Goal: Information Seeking & Learning: Compare options

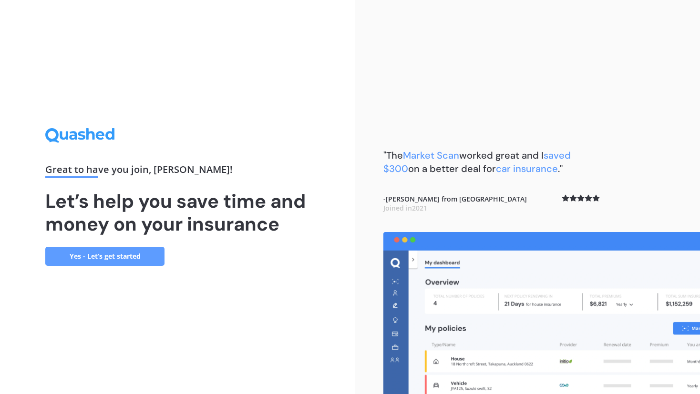
click at [113, 264] on link "Yes - Let’s get started" at bounding box center [104, 256] width 119 height 19
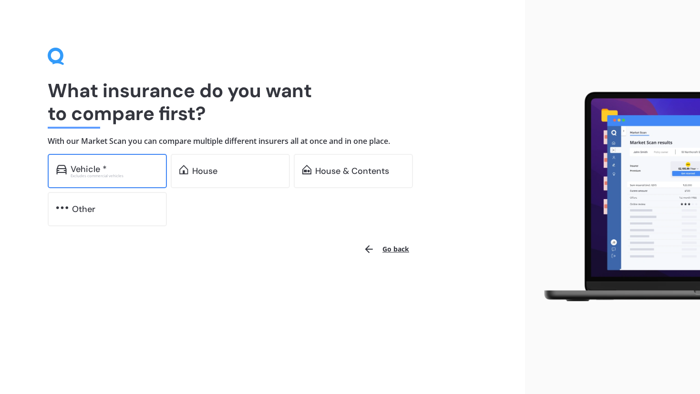
click at [133, 180] on div "Vehicle * Excludes commercial vehicles" at bounding box center [107, 171] width 119 height 34
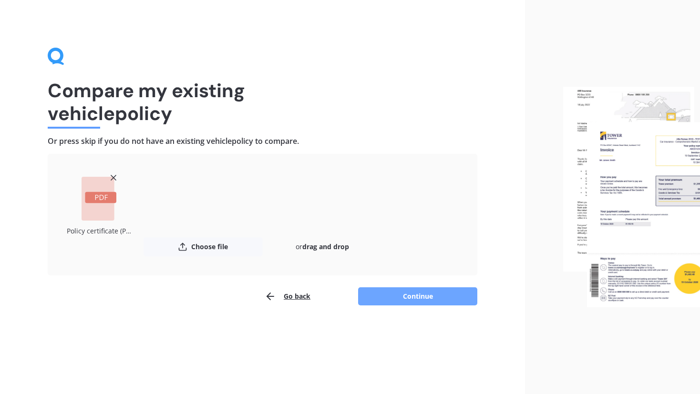
click at [424, 301] on button "Continue" at bounding box center [417, 296] width 119 height 18
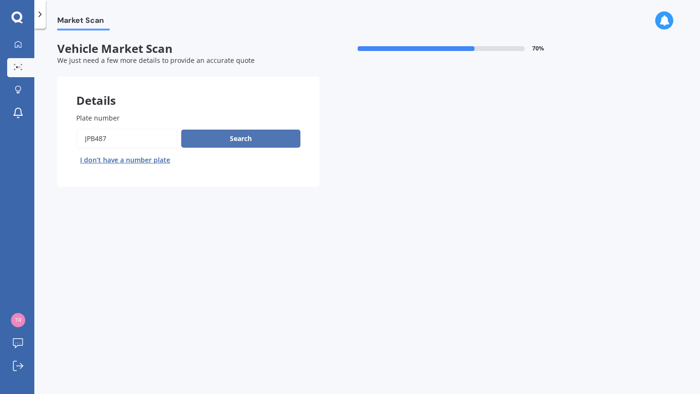
click at [268, 139] on button "Search" at bounding box center [240, 139] width 119 height 18
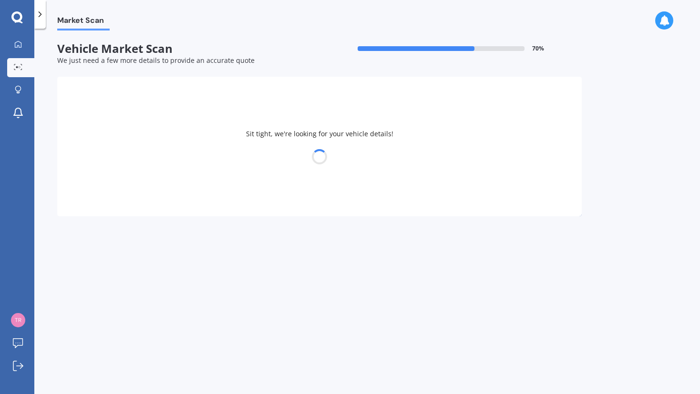
select select "MAZDA"
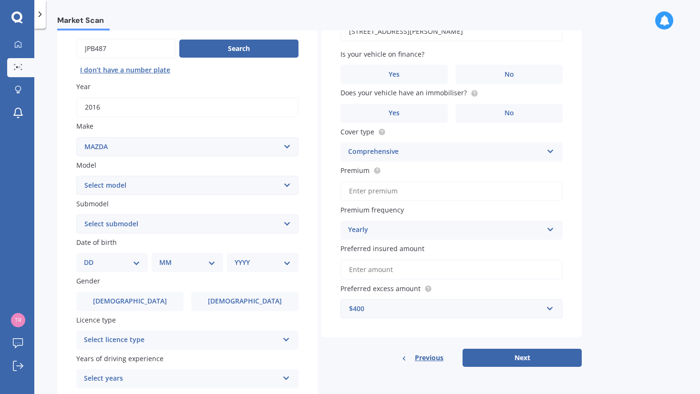
scroll to position [95, 0]
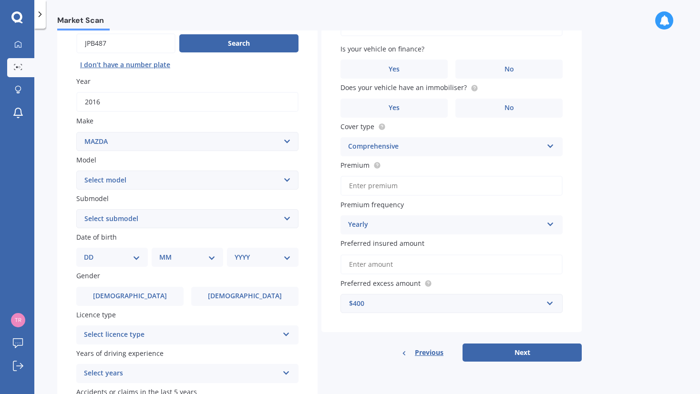
click at [231, 184] on select "Select model 121 2 3 323 323 / Familia 6 626 929 Atenza Autozam Axela AZ3 B2000…" at bounding box center [187, 180] width 222 height 19
click at [76, 171] on select "Select model 121 2 3 323 323 / Familia 6 626 929 Atenza Autozam Axela AZ3 B2000…" at bounding box center [187, 180] width 222 height 19
click at [287, 180] on select "Select model 121 2 3 323 323 / Familia 6 626 929 Atenza Autozam Axela AZ3 B2000…" at bounding box center [187, 180] width 222 height 19
select select "CX5"
click at [76, 171] on select "Select model 121 2 3 323 323 / Familia 6 626 929 Atenza Autozam Axela AZ3 B2000…" at bounding box center [187, 180] width 222 height 19
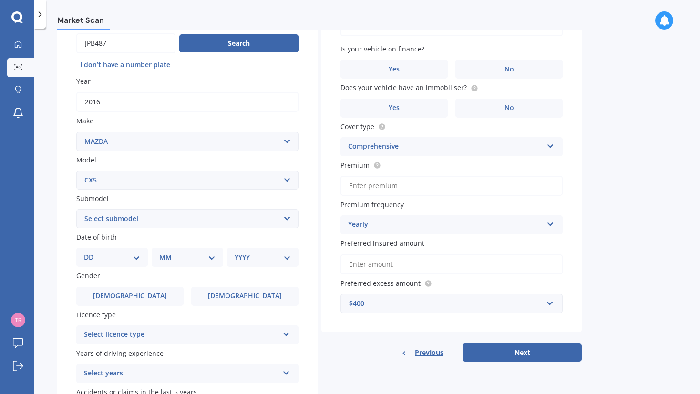
click at [204, 216] on select "Select submodel 2.2 Diesel 2WD XD 2.5S 4WD Diesel Limited 4WD GSX 2.2 Diesel St…" at bounding box center [187, 218] width 222 height 19
click at [225, 197] on label "Submodel" at bounding box center [185, 199] width 218 height 10
click at [225, 209] on select "Select submodel 2.2 Diesel 2WD XD 2.5S 4WD Diesel Limited 4WD GSX 2.2 Diesel St…" at bounding box center [187, 218] width 222 height 19
click at [138, 258] on select "DD 01 02 03 04 05 06 07 08 09 10 11 12 13 14 15 16 17 18 19 20 21 22 23 24 25 2…" at bounding box center [112, 257] width 56 height 10
select select "10"
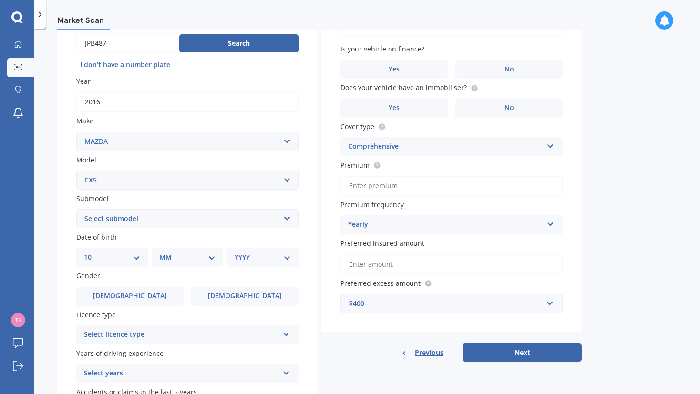
click at [92, 252] on select "DD 01 02 03 04 05 06 07 08 09 10 11 12 13 14 15 16 17 18 19 20 21 22 23 24 25 2…" at bounding box center [112, 257] width 56 height 10
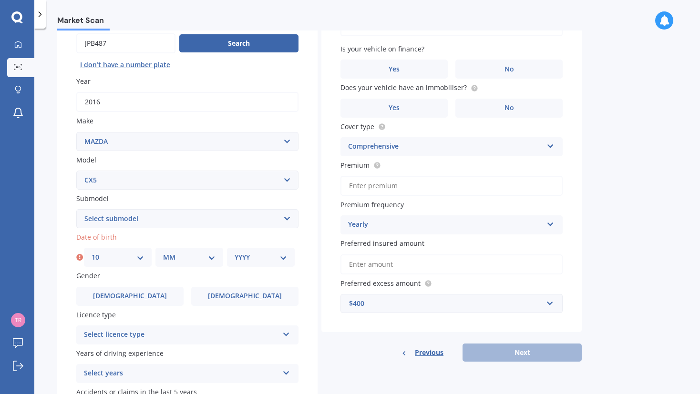
click at [188, 254] on select "MM 01 02 03 04 05 06 07 08 09 10 11 12" at bounding box center [189, 257] width 52 height 10
select select "02"
click at [163, 252] on select "MM 01 02 03 04 05 06 07 08 09 10 11 12" at bounding box center [189, 257] width 52 height 10
click at [286, 259] on select "YYYY 2025 2024 2023 2022 2021 2020 2019 2018 2017 2016 2015 2014 2013 2012 2011…" at bounding box center [261, 257] width 52 height 10
select select "1989"
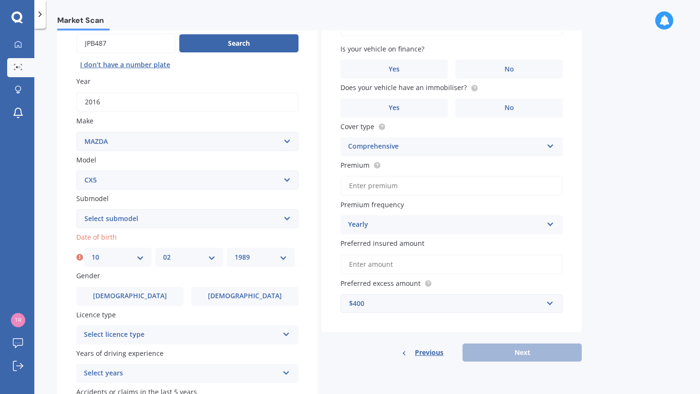
click at [235, 252] on select "YYYY 2025 2024 2023 2022 2021 2020 2019 2018 2017 2016 2015 2014 2013 2012 2011…" at bounding box center [261, 257] width 52 height 10
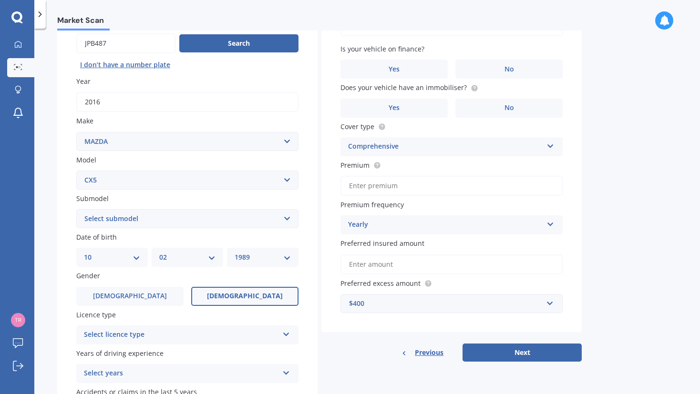
click at [237, 297] on span "[DEMOGRAPHIC_DATA]" at bounding box center [245, 296] width 76 height 8
click at [0, 0] on input "[DEMOGRAPHIC_DATA]" at bounding box center [0, 0] width 0 height 0
click at [245, 338] on div "Select licence type" at bounding box center [181, 334] width 194 height 11
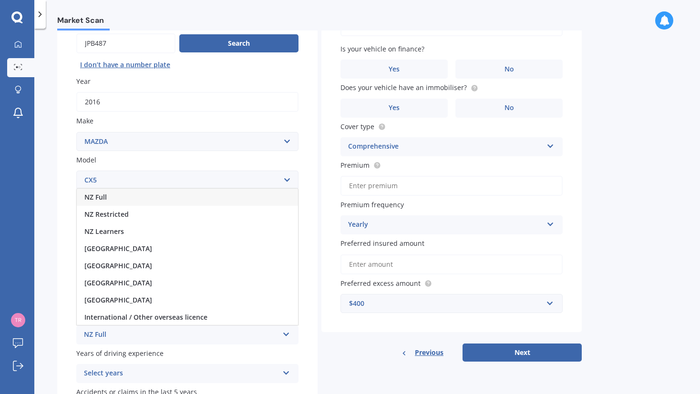
click at [222, 195] on div "NZ Full" at bounding box center [187, 197] width 221 height 17
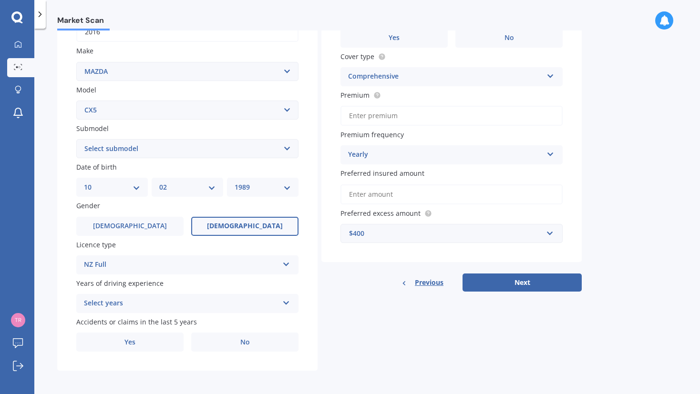
scroll to position [167, 0]
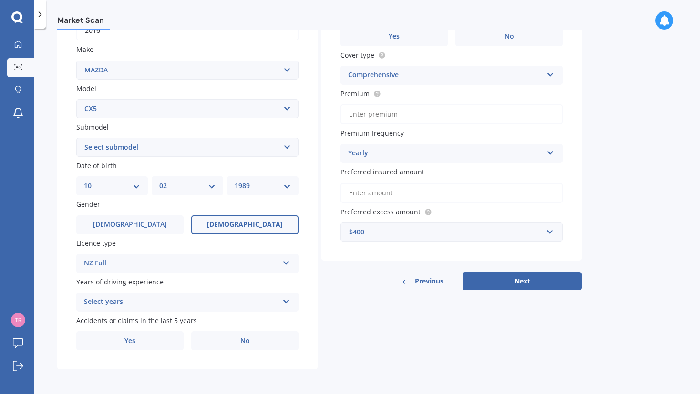
click at [233, 306] on div "Select years" at bounding box center [181, 301] width 194 height 11
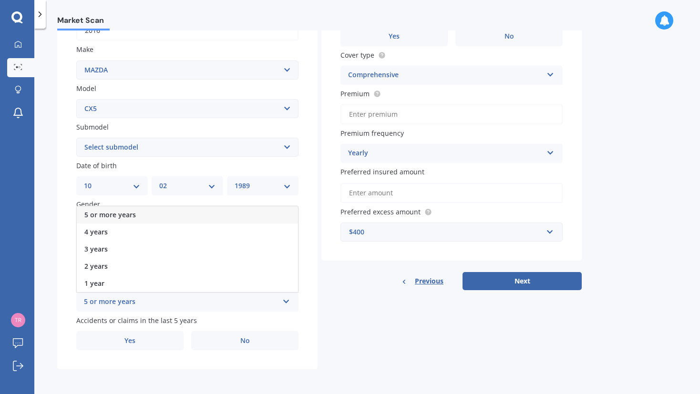
click at [219, 215] on div "5 or more years" at bounding box center [187, 214] width 221 height 17
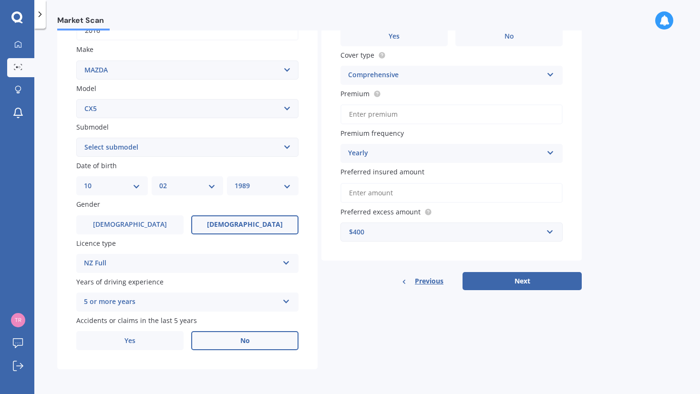
click at [235, 331] on label "No" at bounding box center [244, 340] width 107 height 19
click at [0, 0] on input "No" at bounding box center [0, 0] width 0 height 0
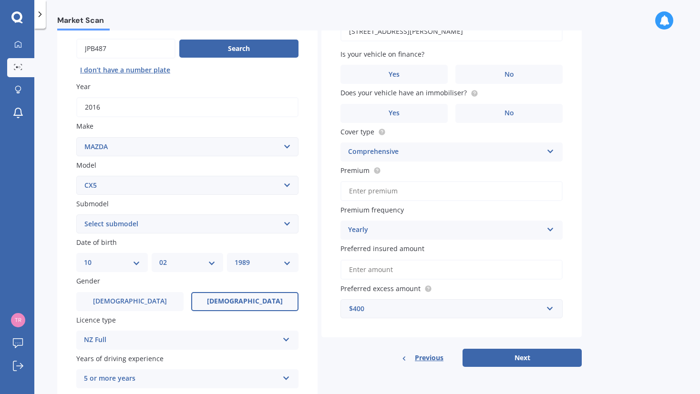
scroll to position [0, 0]
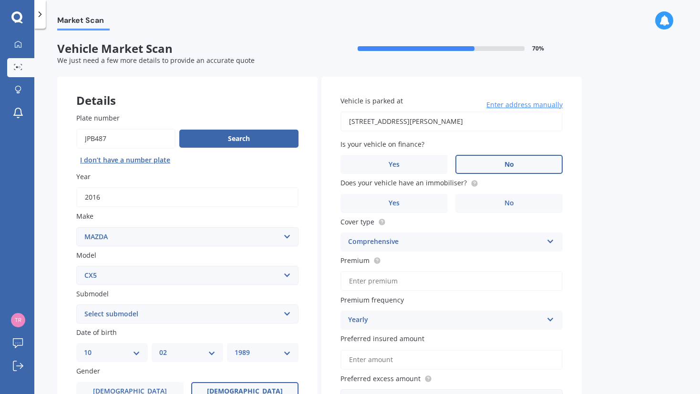
click at [483, 163] on label "No" at bounding box center [508, 164] width 107 height 19
click at [0, 0] on input "No" at bounding box center [0, 0] width 0 height 0
click at [473, 183] on icon at bounding box center [474, 183] width 2 height 2
click at [397, 212] on label "Yes" at bounding box center [393, 203] width 107 height 19
click at [0, 0] on input "Yes" at bounding box center [0, 0] width 0 height 0
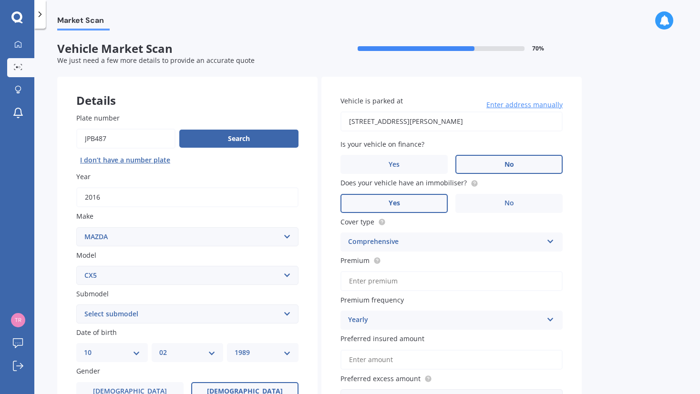
click at [439, 242] on div "Comprehensive" at bounding box center [445, 241] width 194 height 11
click at [417, 295] on div "Comprehensive" at bounding box center [451, 294] width 221 height 17
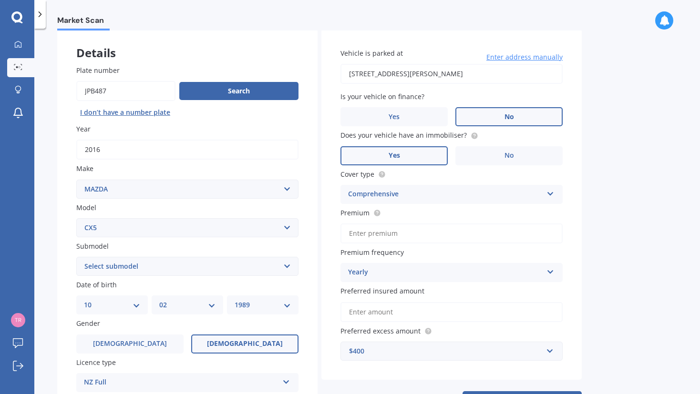
click at [507, 240] on input "Premium" at bounding box center [451, 234] width 222 height 20
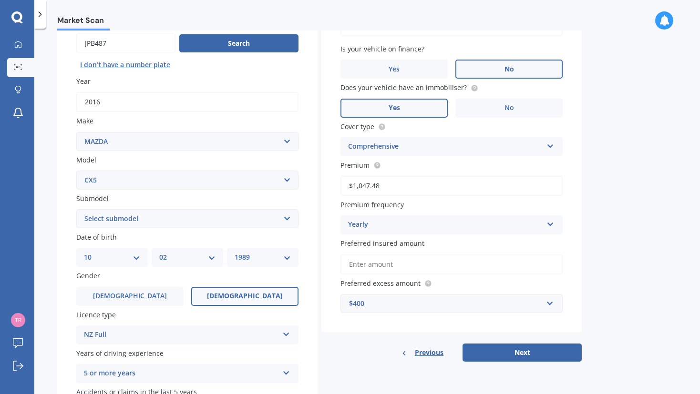
type input "$1,047.48"
click at [427, 264] on input "Preferred insured amount" at bounding box center [451, 265] width 222 height 20
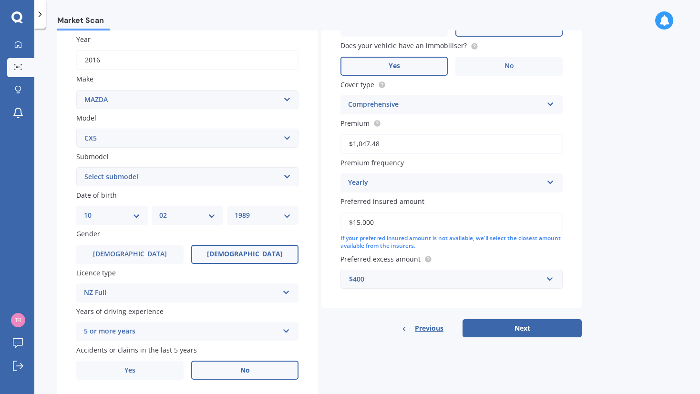
scroll to position [167, 0]
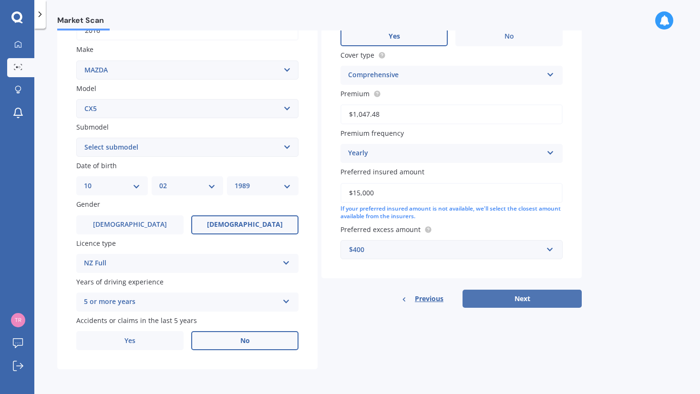
type input "$15,000"
click at [520, 300] on button "Next" at bounding box center [521, 299] width 119 height 18
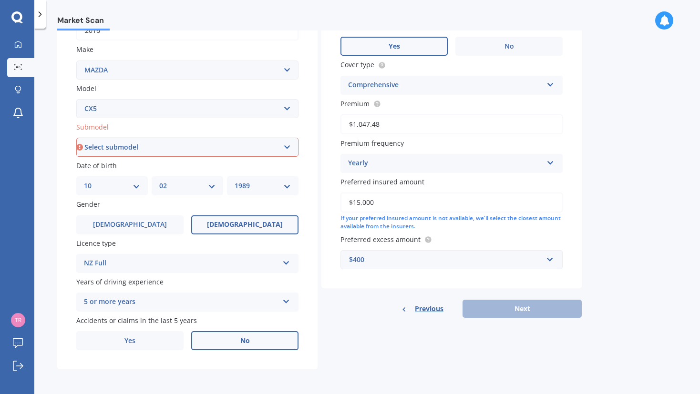
click at [288, 153] on select "Select submodel 2.2 Diesel 2WD XD 2.5S 4WD Diesel Limited 4WD GSX 2.2 Diesel St…" at bounding box center [187, 147] width 222 height 19
click at [289, 151] on select "Select submodel 2.2 Diesel 2WD XD 2.5S 4WD Diesel Limited 4WD GSX 2.2 Diesel St…" at bounding box center [187, 147] width 222 height 19
click at [285, 149] on select "Select submodel 2.2 Diesel 2WD XD 2.5S 4WD Diesel Limited 4WD GSX 2.2 Diesel St…" at bounding box center [187, 147] width 222 height 19
select select "AWD LIMITED"
click at [76, 138] on select "Select submodel 2.2 Diesel 2WD XD 2.5S 4WD Diesel Limited 4WD GSX 2.2 Diesel St…" at bounding box center [187, 147] width 222 height 19
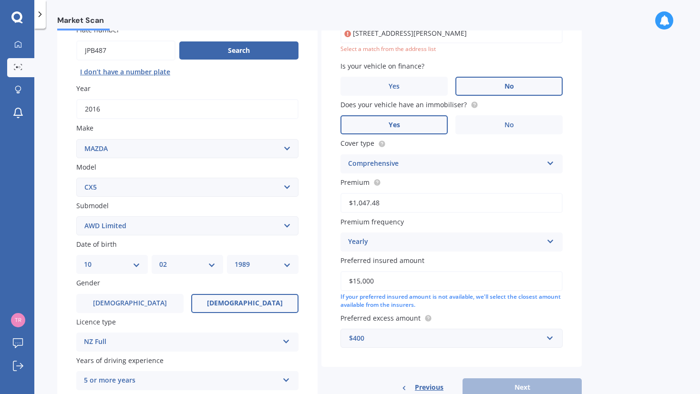
scroll to position [65, 0]
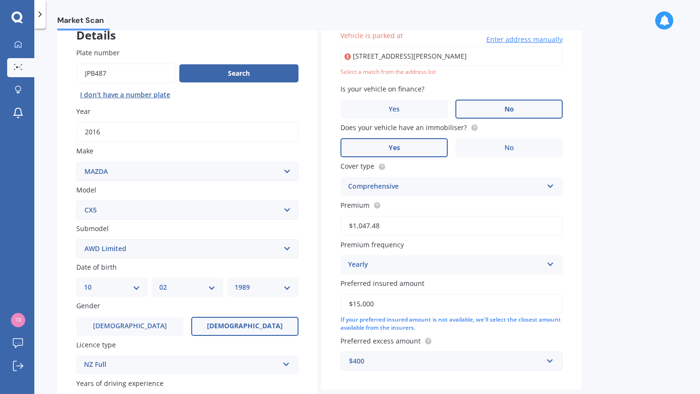
type input "[STREET_ADDRESS][PERSON_NAME]"
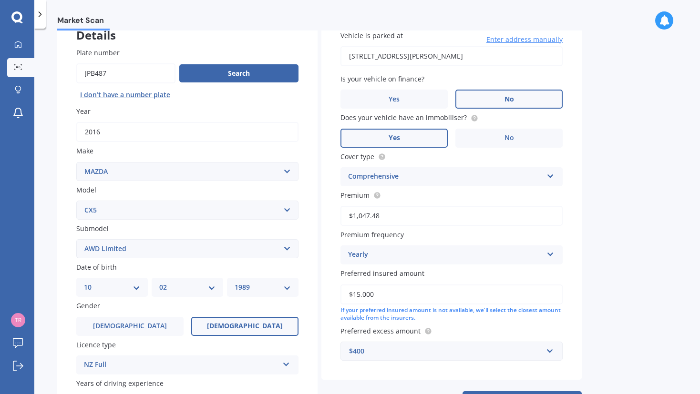
click at [195, 216] on select "Select model 121 2 3 323 323 / Familia 6 626 929 Atenza Autozam Axela AZ3 B2000…" at bounding box center [187, 210] width 222 height 19
click at [200, 211] on select "Select model 121 2 3 323 323 / Familia 6 626 929 Atenza Autozam Axela AZ3 B2000…" at bounding box center [187, 210] width 222 height 19
click at [178, 252] on select "Select submodel 2.2 Diesel 2WD XD 2.5S 4WD Diesel Limited 4WD GSX 2.2 Diesel St…" at bounding box center [187, 248] width 222 height 19
select select "FWD GSX"
click at [76, 239] on select "Select submodel 2.2 Diesel 2WD XD 2.5S 4WD Diesel Limited 4WD GSX 2.2 Diesel St…" at bounding box center [187, 248] width 222 height 19
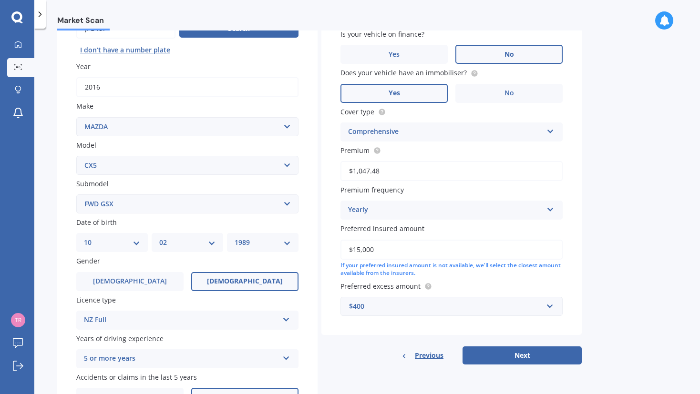
scroll to position [167, 0]
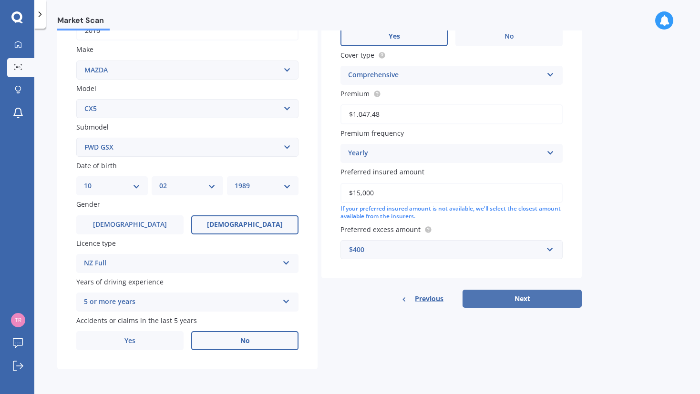
click at [524, 300] on button "Next" at bounding box center [521, 299] width 119 height 18
select select "10"
select select "02"
select select "1989"
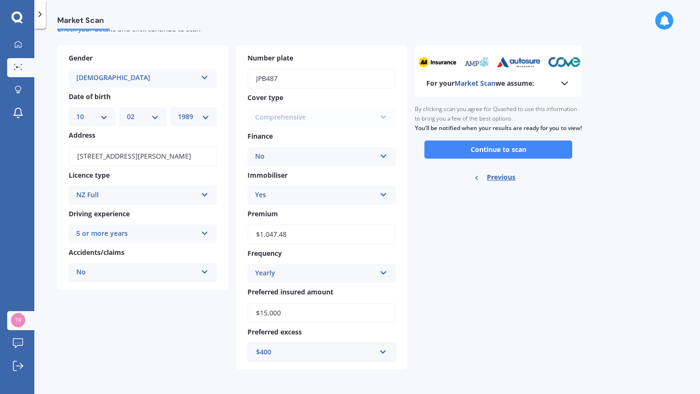
scroll to position [0, 0]
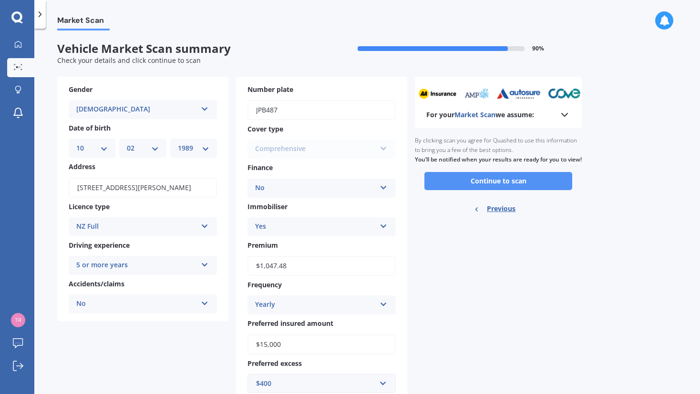
click at [521, 188] on button "Continue to scan" at bounding box center [498, 181] width 148 height 18
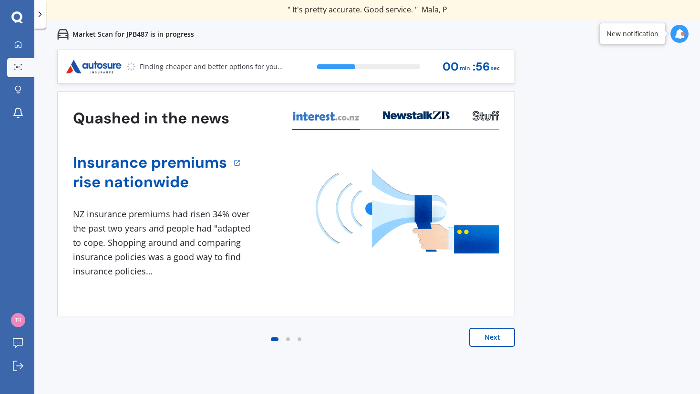
click at [491, 332] on button "Next" at bounding box center [492, 337] width 46 height 19
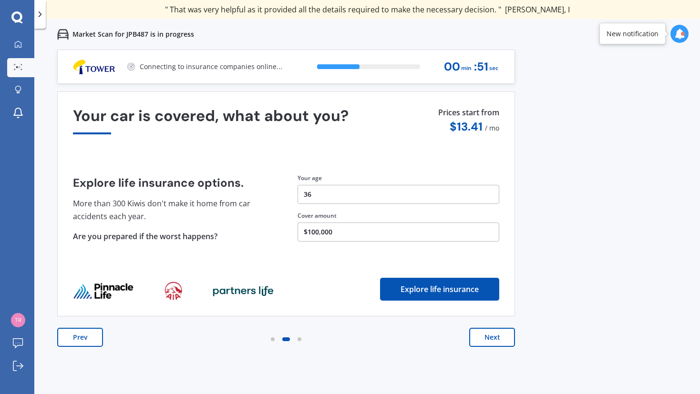
click at [326, 229] on button "$100,000" at bounding box center [398, 232] width 202 height 19
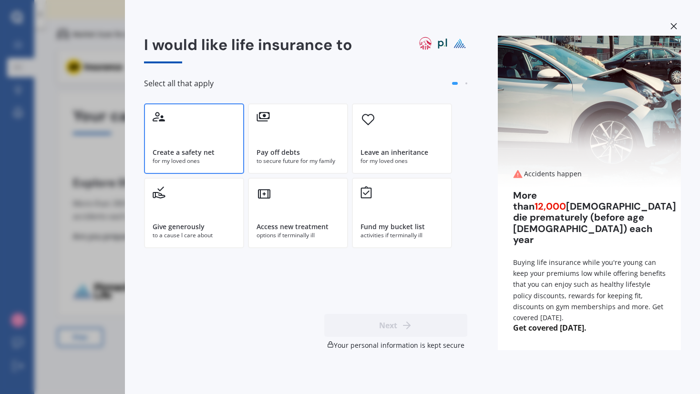
click at [205, 158] on div "for my loved ones" at bounding box center [194, 161] width 83 height 9
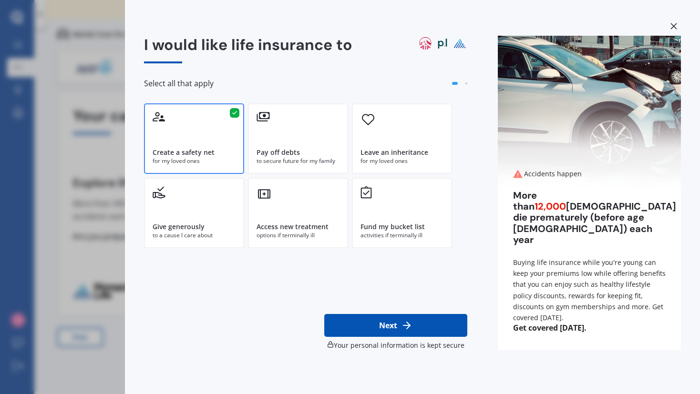
click at [398, 328] on button "Next" at bounding box center [395, 325] width 143 height 23
select select "10"
select select "02"
select select "1989"
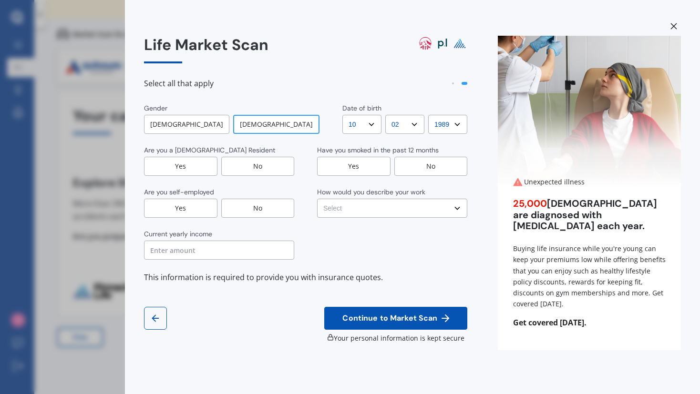
click at [167, 178] on div "Gender [DEMOGRAPHIC_DATA] [DEMOGRAPHIC_DATA] Date of birth DD DD 01 02 03 04 05…" at bounding box center [305, 181] width 323 height 156
click at [175, 168] on div "Yes" at bounding box center [180, 166] width 73 height 19
click at [255, 202] on div "No" at bounding box center [257, 208] width 73 height 19
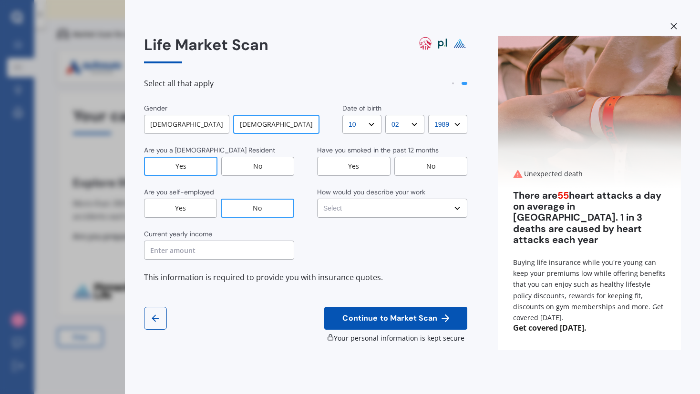
click at [207, 249] on input "text" at bounding box center [219, 250] width 150 height 19
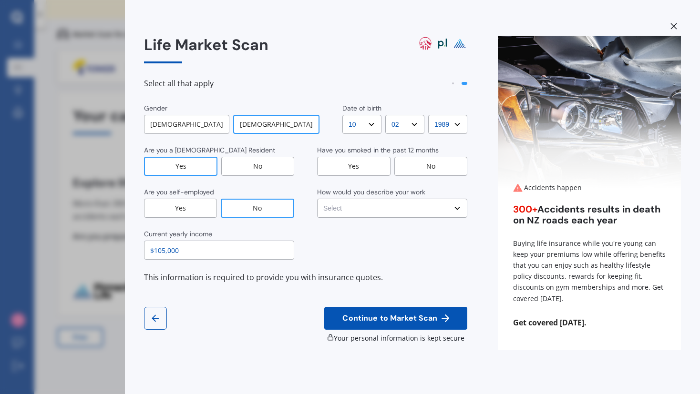
type input "$105,000"
click at [367, 173] on div "Yes" at bounding box center [353, 166] width 73 height 19
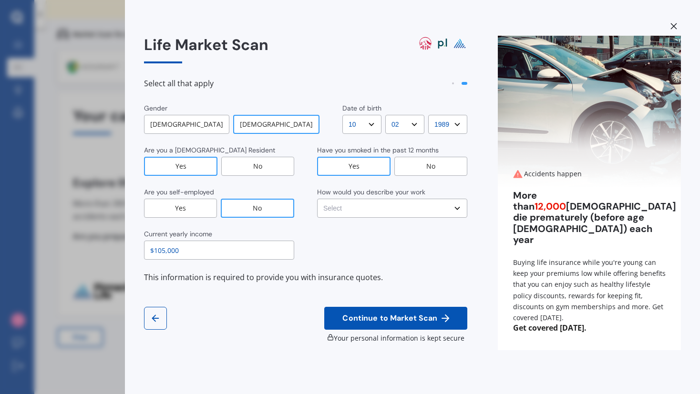
click at [404, 171] on div "No" at bounding box center [430, 166] width 73 height 19
click at [409, 206] on select "Select No manual work e.g. lawyer, consultant, engineer Light manual work [PERS…" at bounding box center [392, 208] width 150 height 19
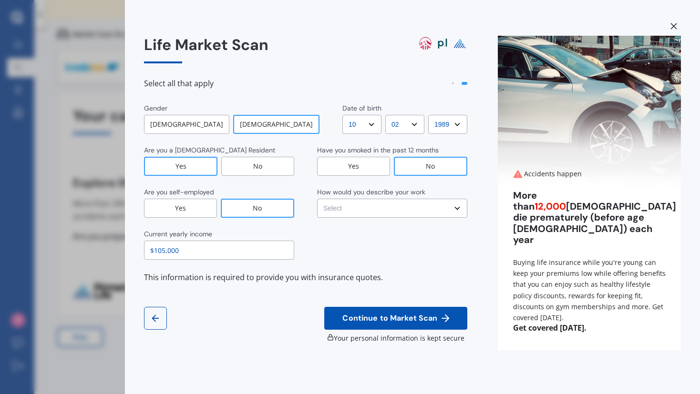
select select "No manual work e.g. lawyer, consultant, engineer"
click at [317, 199] on select "Select No manual work e.g. lawyer, consultant, engineer Light manual work [PERS…" at bounding box center [392, 208] width 150 height 19
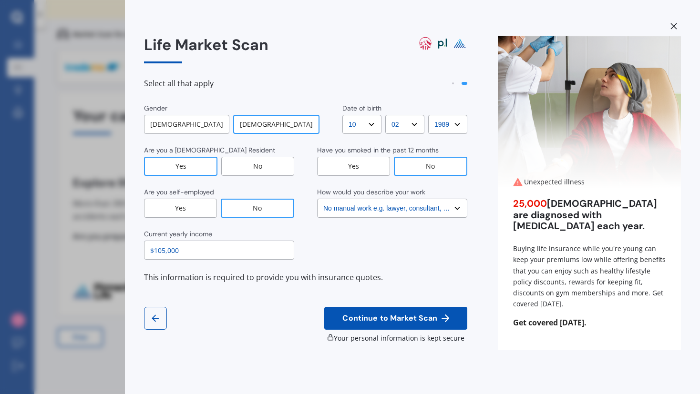
click at [280, 299] on div "Gender [DEMOGRAPHIC_DATA] [DEMOGRAPHIC_DATA] Date of birth DD DD 01 02 03 04 05…" at bounding box center [305, 223] width 323 height 240
click at [363, 325] on button "Continue to Market Scan" at bounding box center [395, 318] width 143 height 23
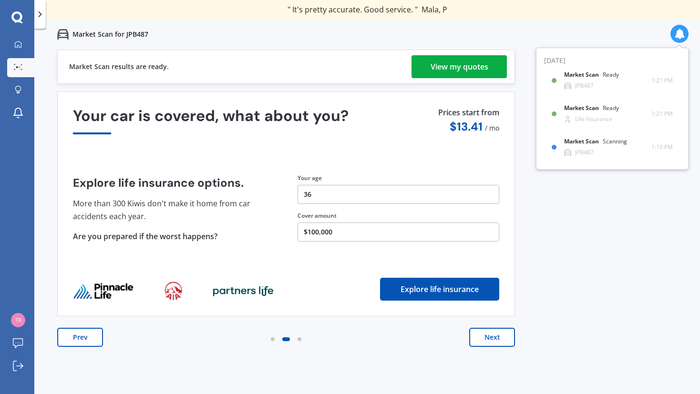
click at [465, 79] on div "Market Scan results are ready. View my quotes" at bounding box center [286, 67] width 458 height 34
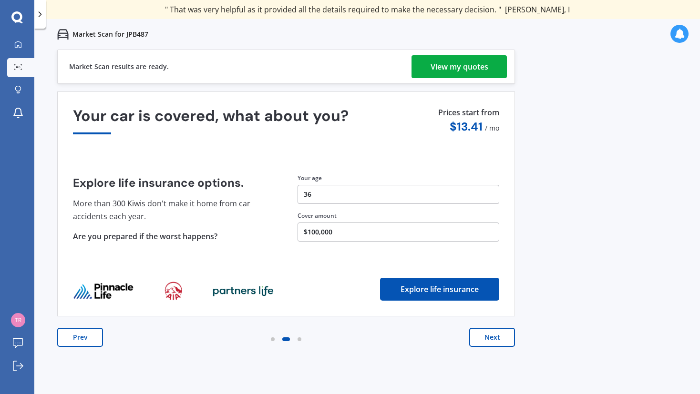
click at [455, 65] on div "View my quotes" at bounding box center [459, 66] width 58 height 23
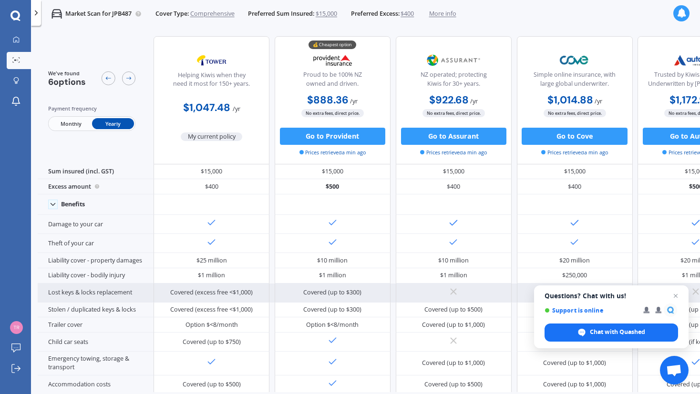
click at [674, 295] on span "Open chat" at bounding box center [675, 295] width 11 height 11
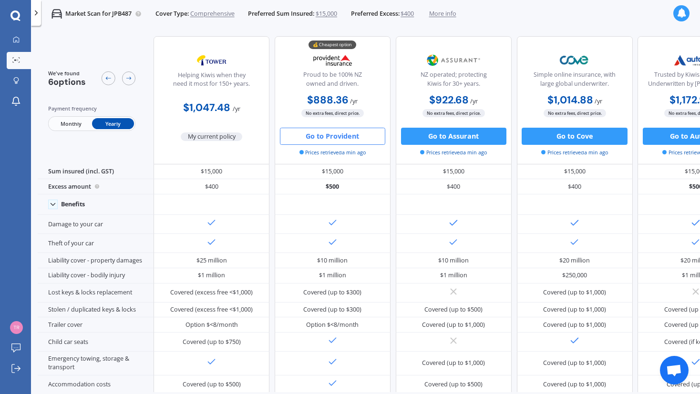
click at [301, 128] on button "Go to Provident" at bounding box center [332, 136] width 105 height 17
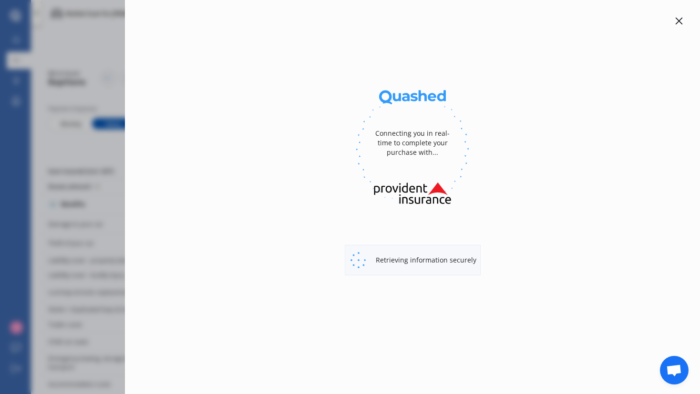
select select "full"
select select "[STREET_ADDRESS][PERSON_NAME]"
select select "MAZDA"
select select "CX5"
select select "NO"
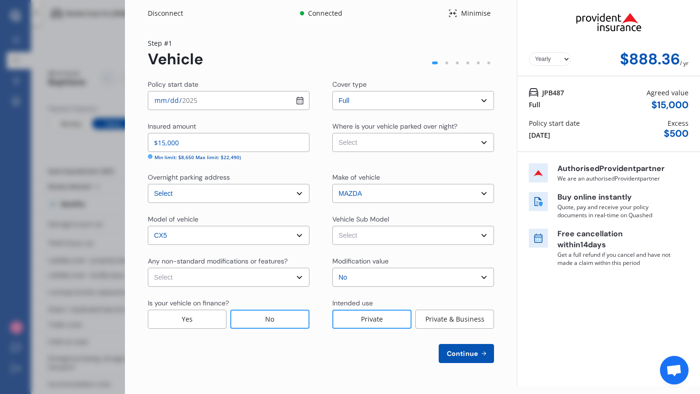
click at [72, 46] on div "Disconnect Connected Minimise Yearly Monthly $888.36 / yr Step # 1 Vehicle Poli…" at bounding box center [350, 197] width 700 height 394
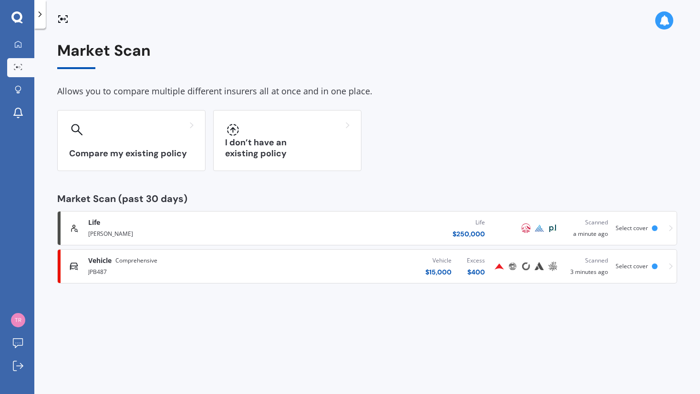
click at [361, 231] on div "Life $ 250,000" at bounding box center [387, 228] width 212 height 29
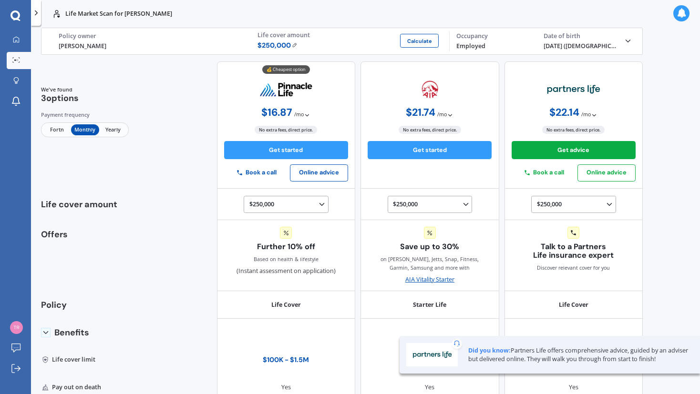
click at [292, 47] on img at bounding box center [295, 44] width 6 height 5
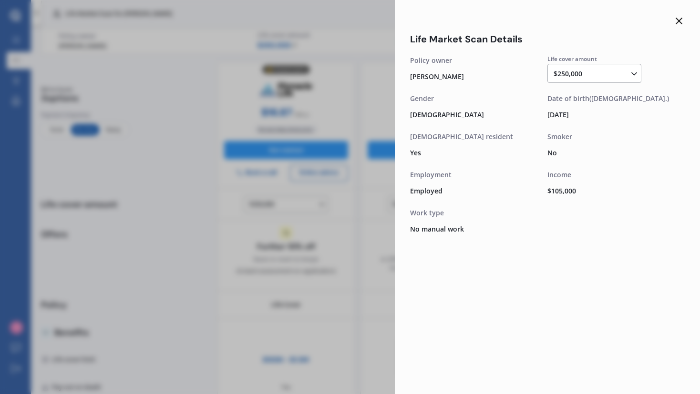
click at [632, 74] on icon at bounding box center [634, 74] width 10 height 10
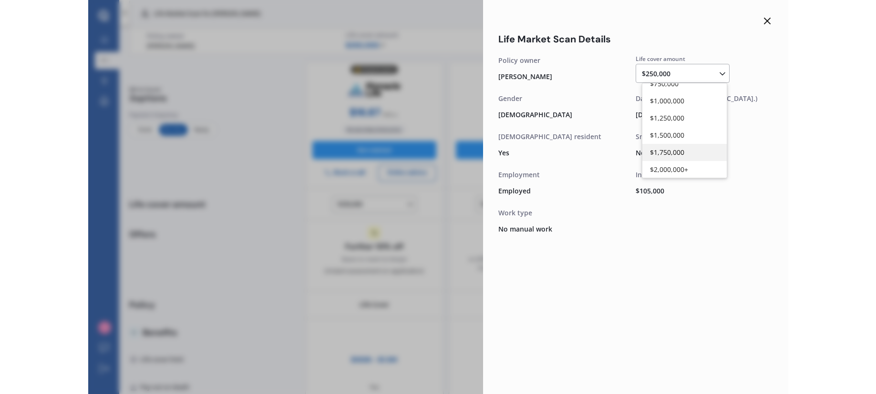
scroll to position [146, 0]
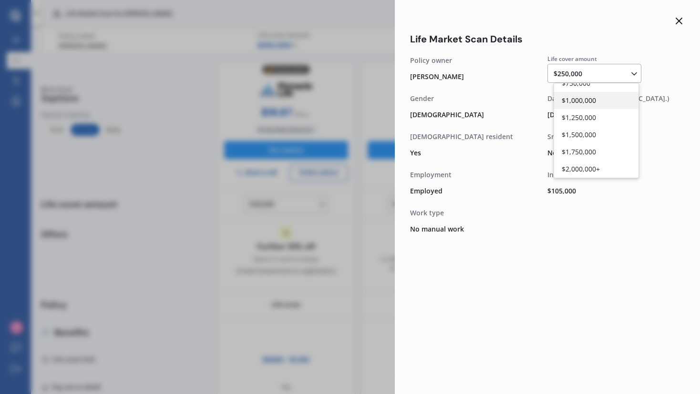
click at [587, 102] on span "$1,000,000" at bounding box center [578, 100] width 34 height 9
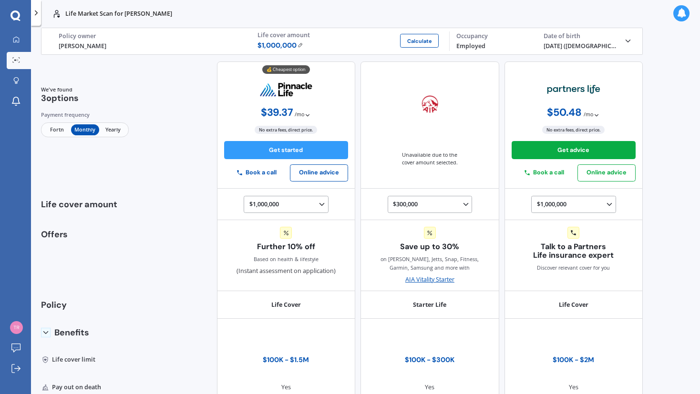
click at [63, 128] on span "Fortn" at bounding box center [57, 129] width 28 height 11
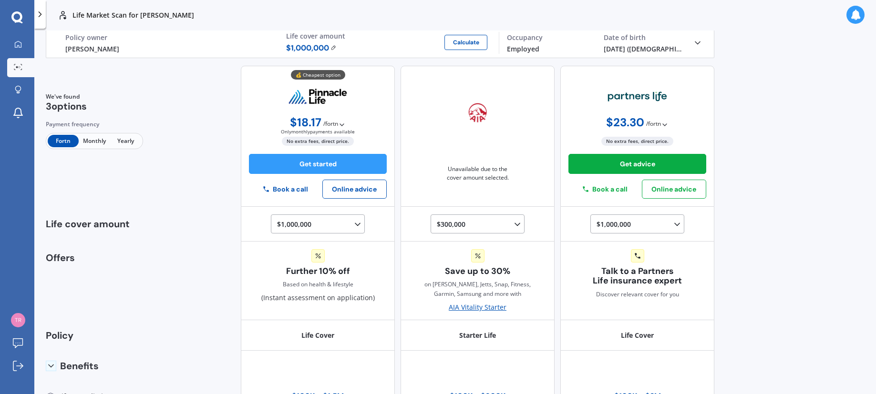
scroll to position [0, 0]
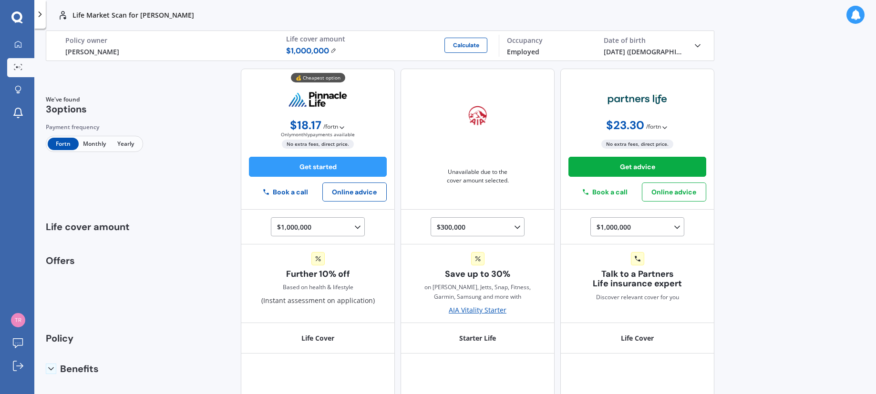
click at [97, 147] on span "Monthly" at bounding box center [94, 144] width 31 height 12
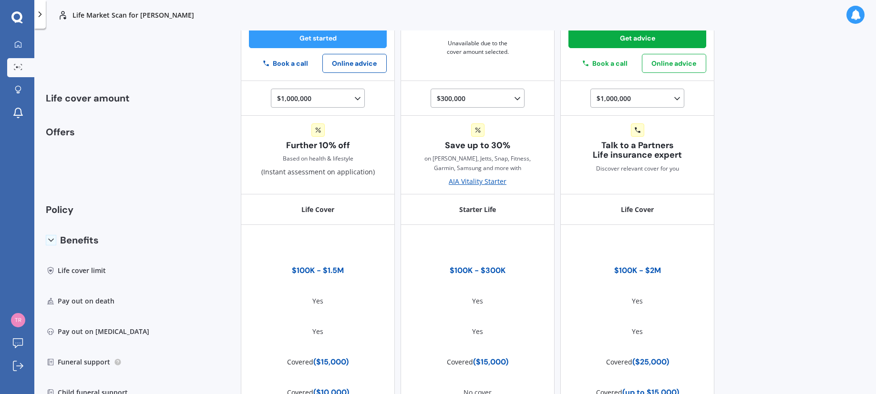
scroll to position [11, 0]
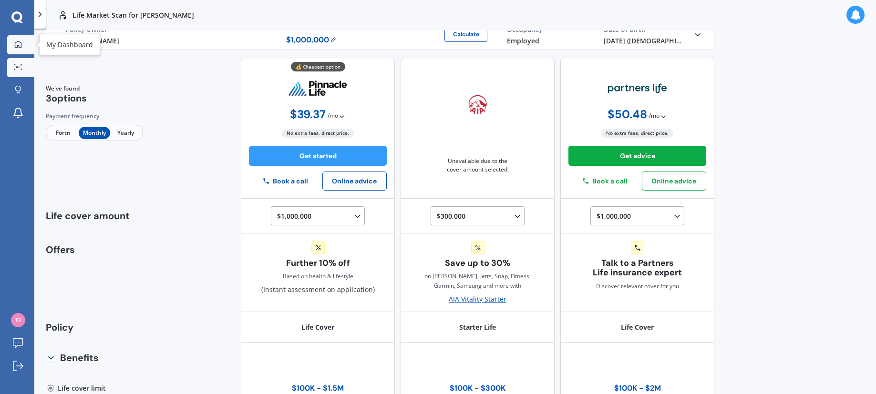
click at [22, 41] on div at bounding box center [18, 45] width 14 height 9
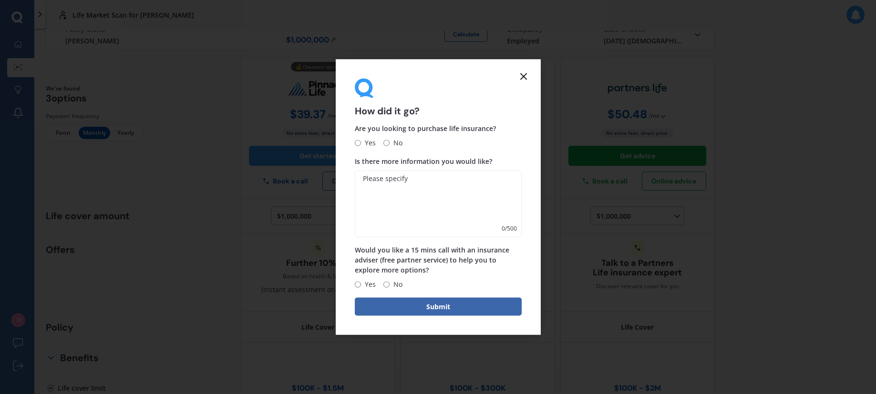
click at [526, 73] on icon at bounding box center [523, 76] width 11 height 11
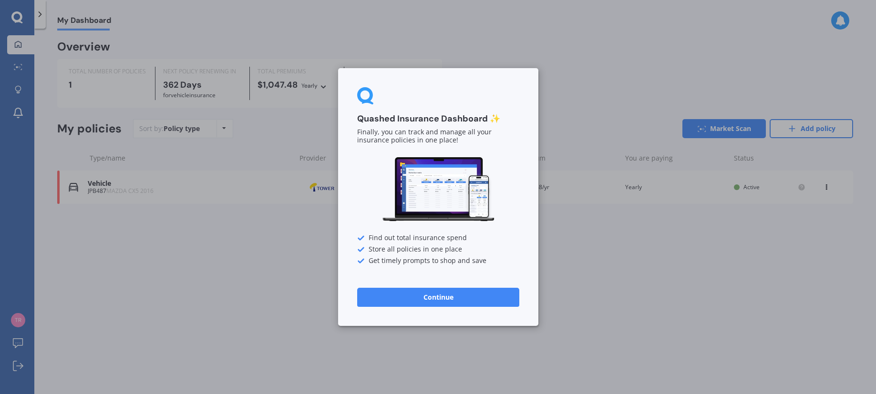
click at [436, 302] on button "Continue" at bounding box center [438, 297] width 162 height 19
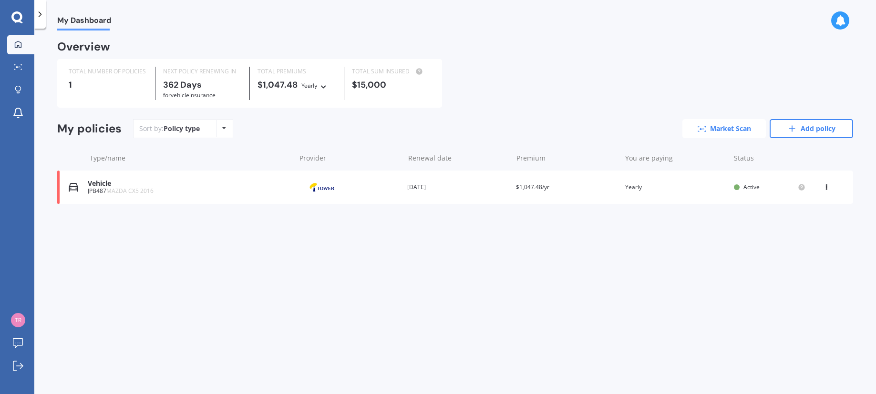
click at [699, 134] on link "Market Scan" at bounding box center [723, 128] width 83 height 19
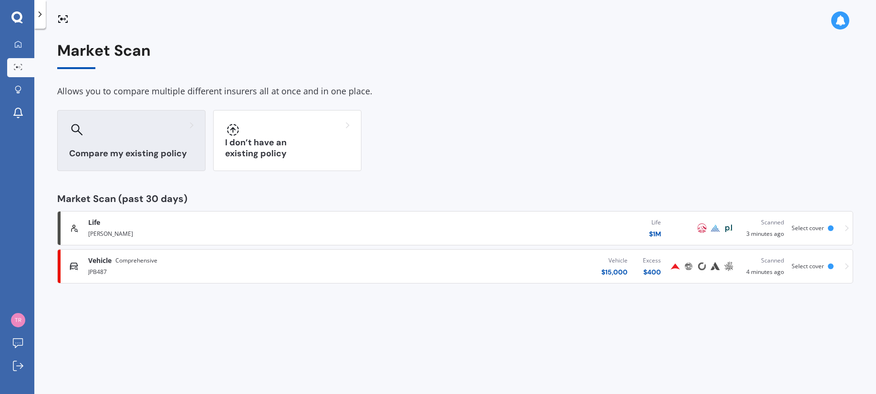
click at [158, 151] on h3 "Compare my existing policy" at bounding box center [131, 153] width 124 height 11
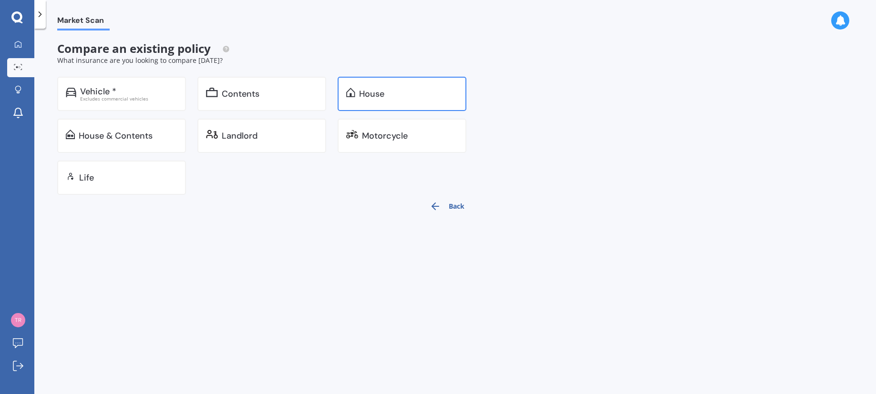
click at [356, 91] on div "House" at bounding box center [401, 94] width 129 height 34
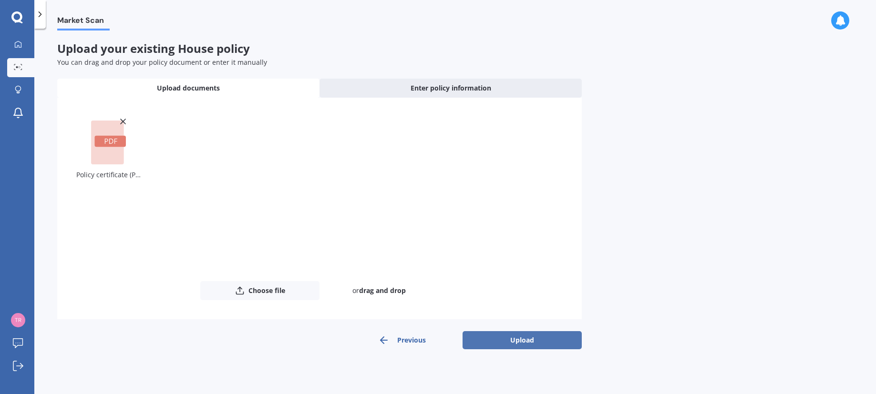
click at [491, 338] on button "Upload" at bounding box center [521, 340] width 119 height 18
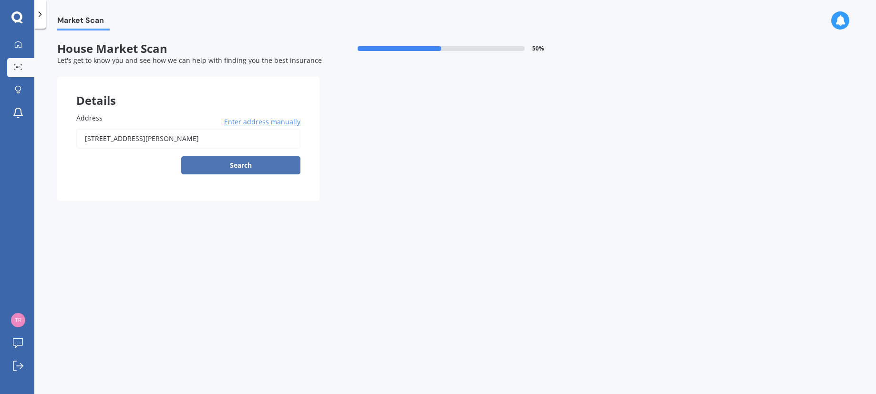
click at [271, 160] on button "Search" at bounding box center [240, 165] width 119 height 18
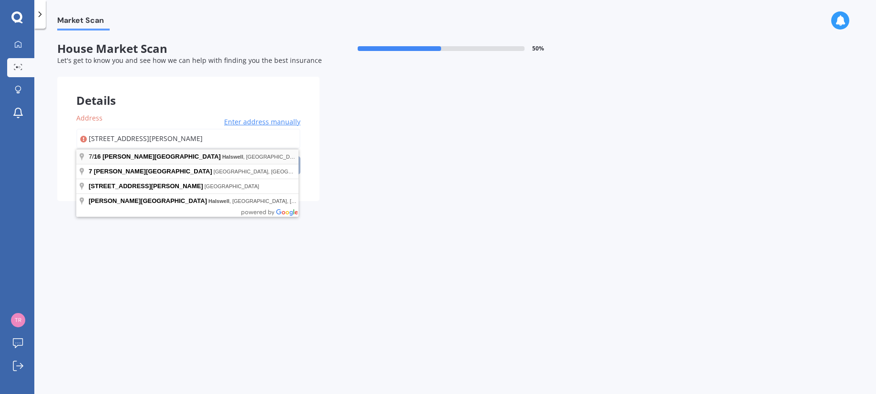
type input "[STREET_ADDRESS][PERSON_NAME]"
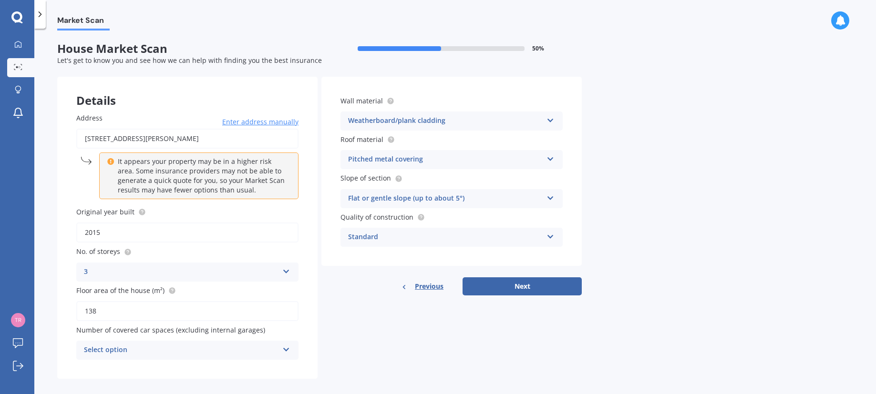
click at [290, 271] on icon at bounding box center [286, 269] width 8 height 7
click at [149, 290] on div "1" at bounding box center [187, 290] width 221 height 17
drag, startPoint x: 118, startPoint y: 310, endPoint x: 65, endPoint y: 317, distance: 53.0
click at [65, 317] on div "Address [STREET_ADDRESS][PERSON_NAME] Enter address manually It appears your pr…" at bounding box center [187, 236] width 260 height 285
click at [115, 307] on input "138" at bounding box center [187, 311] width 222 height 20
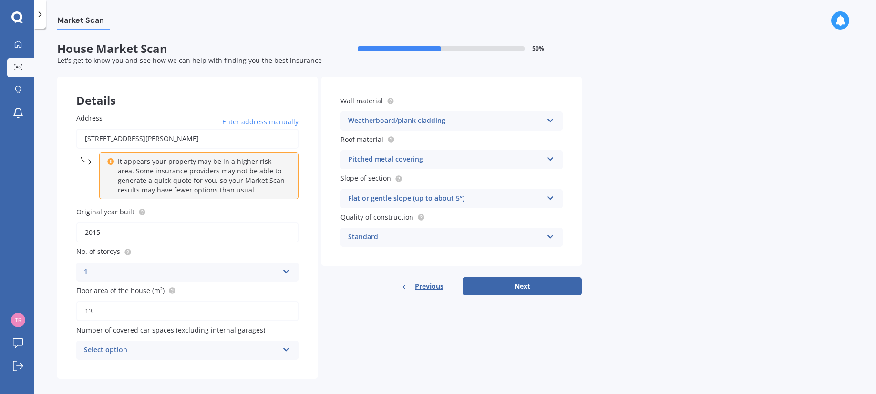
type input "1"
type input "61"
click at [145, 235] on input "2015" at bounding box center [187, 233] width 222 height 20
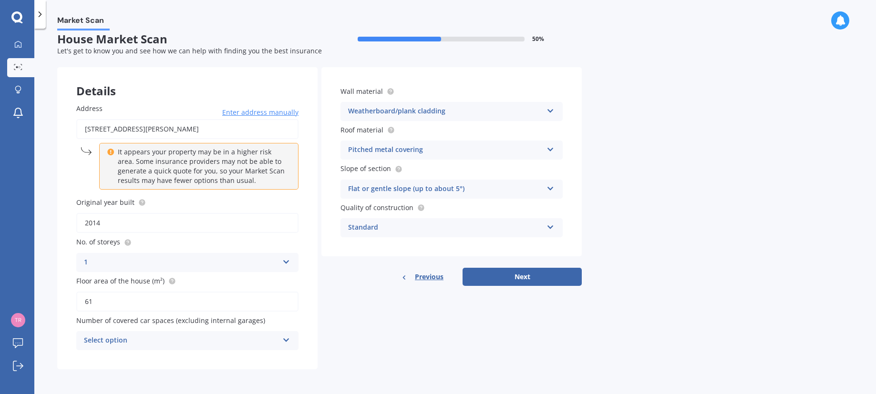
type input "2014"
click at [183, 337] on div "Select option" at bounding box center [181, 340] width 194 height 11
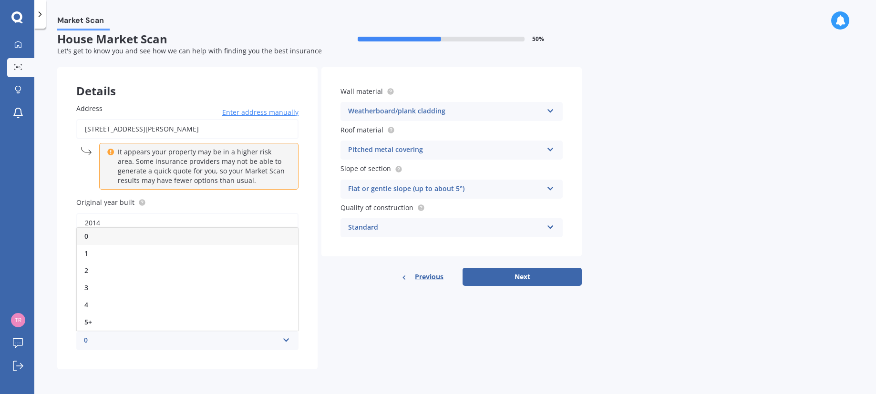
click at [339, 313] on div "Details Address [STREET_ADDRESS][PERSON_NAME] Enter address manually It appears…" at bounding box center [319, 218] width 524 height 302
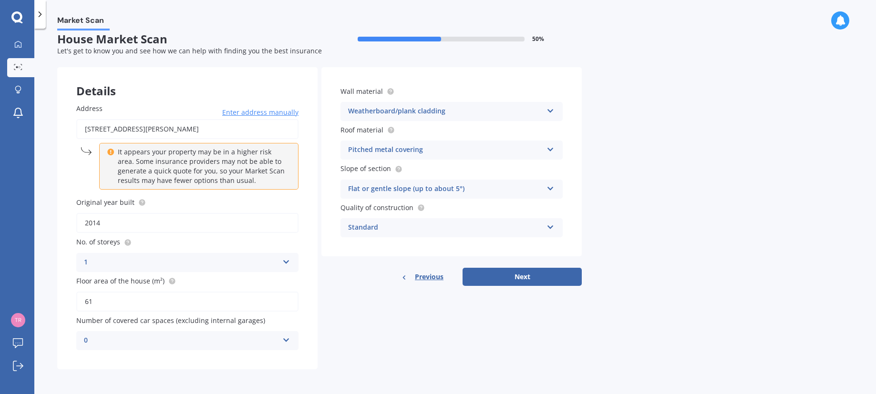
click at [237, 339] on div "0" at bounding box center [181, 340] width 194 height 11
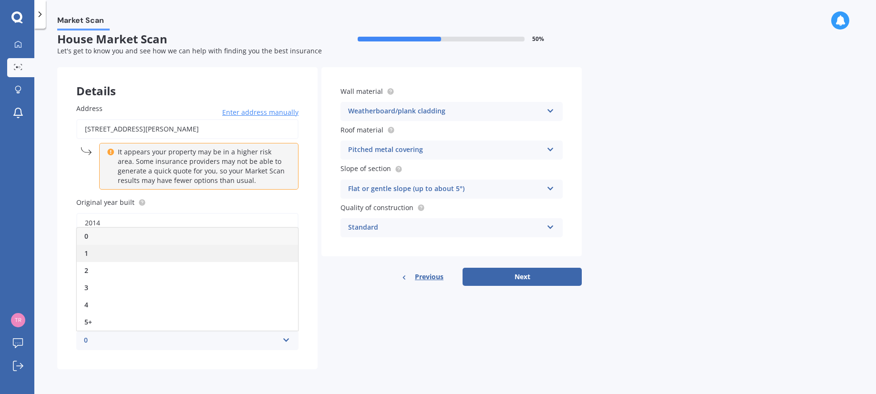
click at [153, 250] on div "1" at bounding box center [187, 253] width 221 height 17
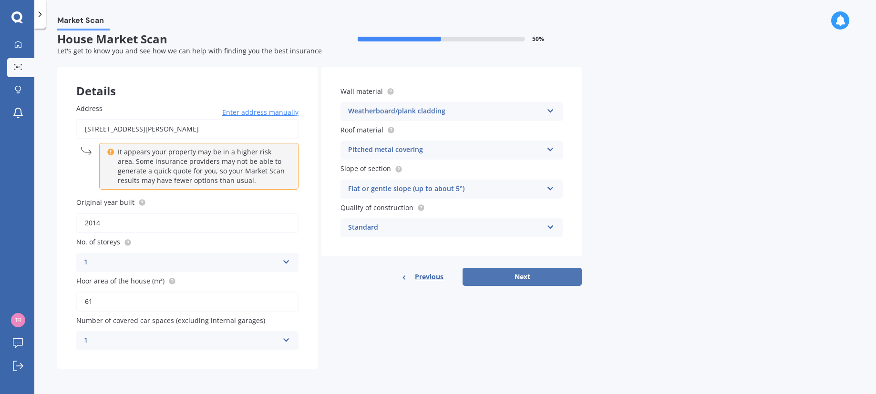
click at [518, 286] on button "Next" at bounding box center [521, 277] width 119 height 18
select select "10"
select select "02"
select select "1989"
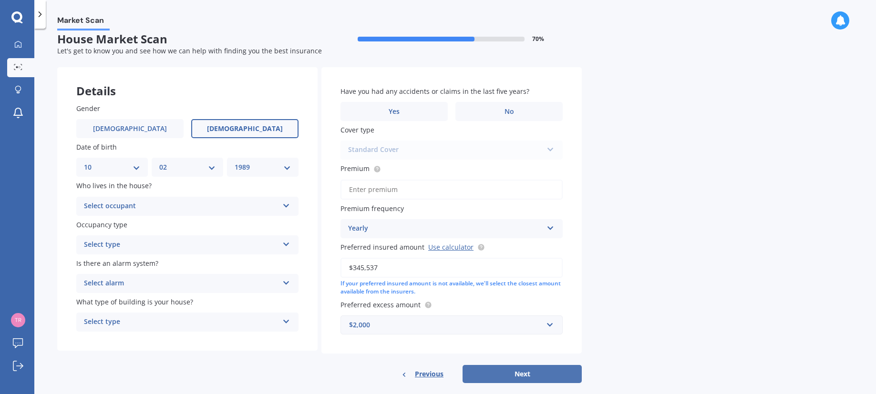
scroll to position [0, 0]
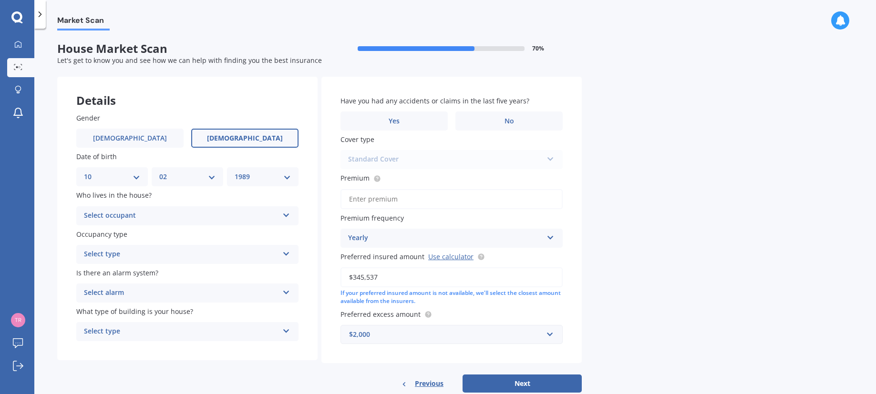
click at [167, 213] on div "Select occupant" at bounding box center [181, 215] width 194 height 11
click at [141, 238] on div "Owner" at bounding box center [187, 234] width 221 height 17
click at [185, 258] on div "Select type" at bounding box center [181, 254] width 194 height 11
click at [173, 272] on div "Permanent" at bounding box center [187, 273] width 221 height 17
click at [171, 294] on div "Select alarm" at bounding box center [181, 292] width 194 height 11
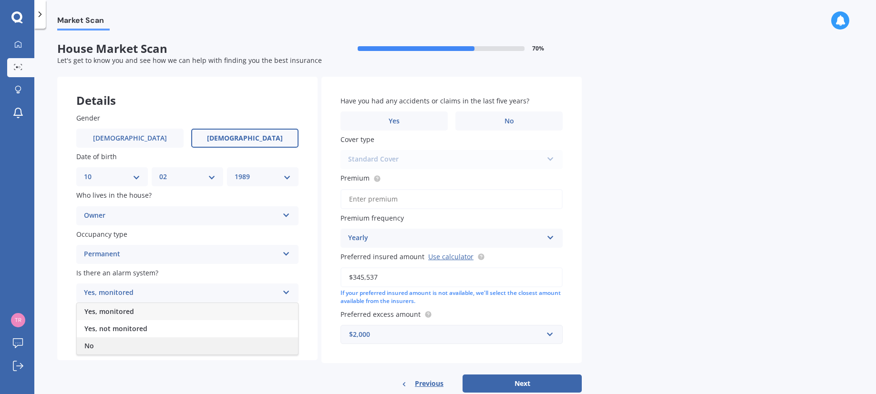
click at [131, 342] on div "No" at bounding box center [187, 345] width 221 height 17
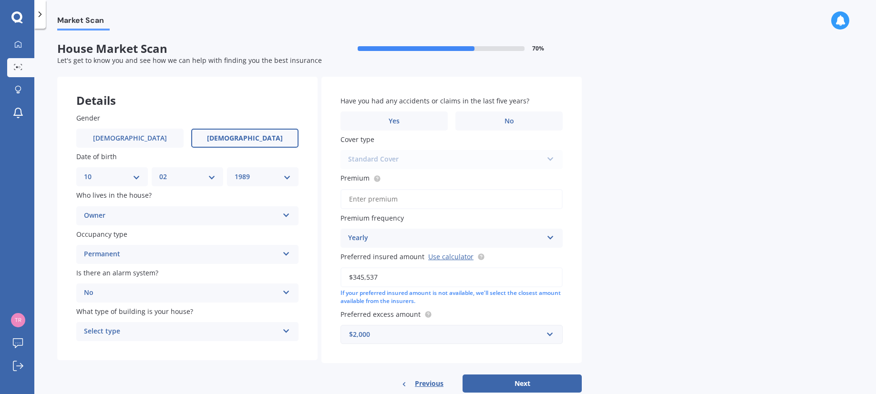
click at [143, 334] on div "Select type" at bounding box center [181, 331] width 194 height 11
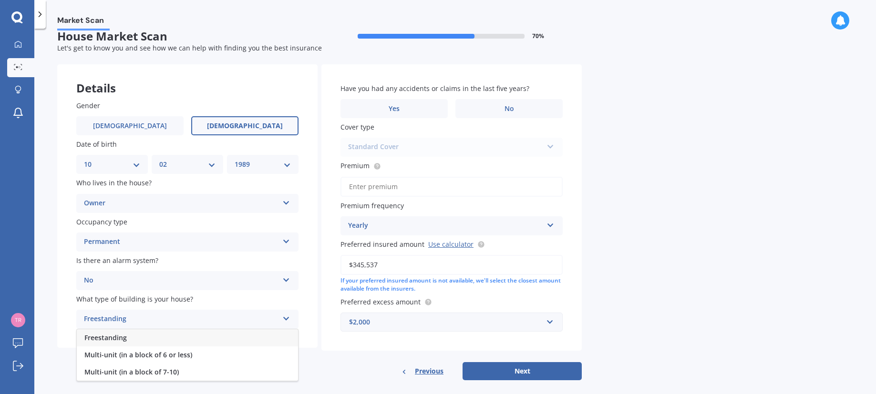
scroll to position [23, 0]
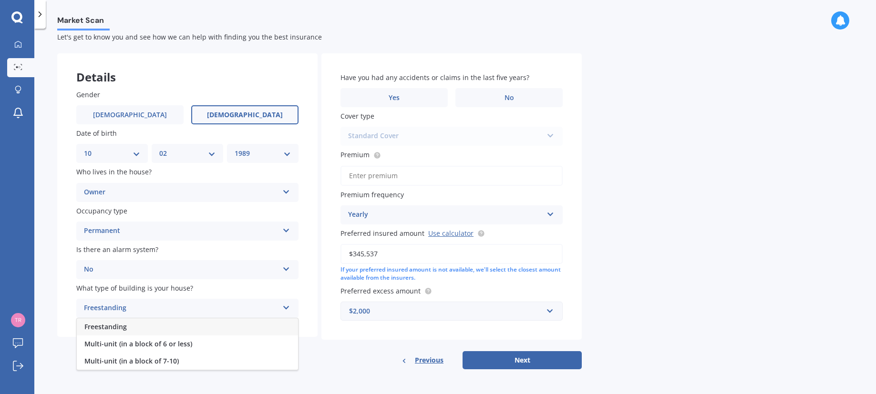
click at [139, 327] on div "Freestanding" at bounding box center [187, 326] width 221 height 17
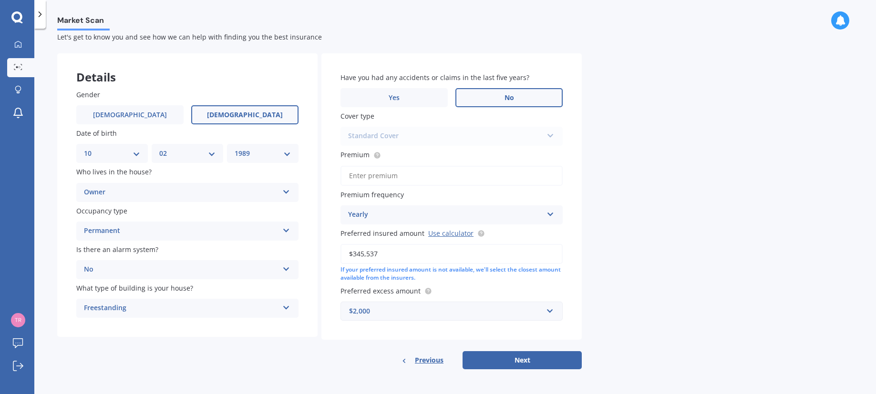
click at [489, 93] on label "No" at bounding box center [508, 97] width 107 height 19
click at [0, 0] on input "No" at bounding box center [0, 0] width 0 height 0
click at [447, 141] on div "Standard Cover Standard Cover Premium Cover Plus" at bounding box center [451, 136] width 222 height 19
click at [498, 175] on input "Premium" at bounding box center [451, 176] width 222 height 20
click at [393, 174] on input "Premium" at bounding box center [451, 176] width 222 height 20
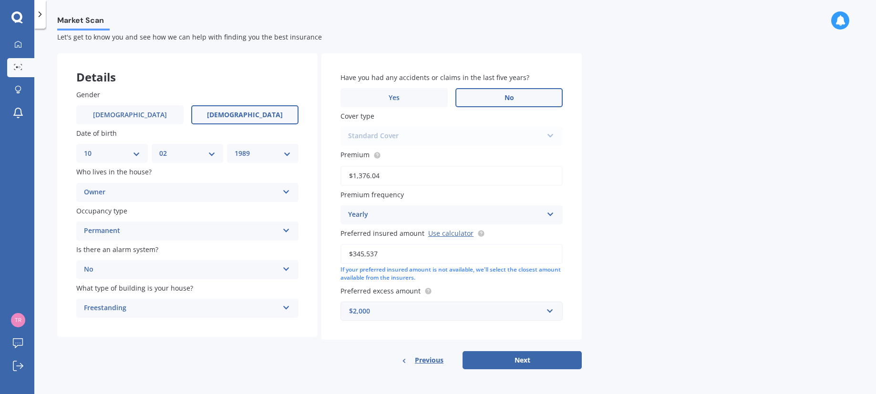
type input "$1,376.04"
click at [402, 303] on input "text" at bounding box center [448, 311] width 214 height 18
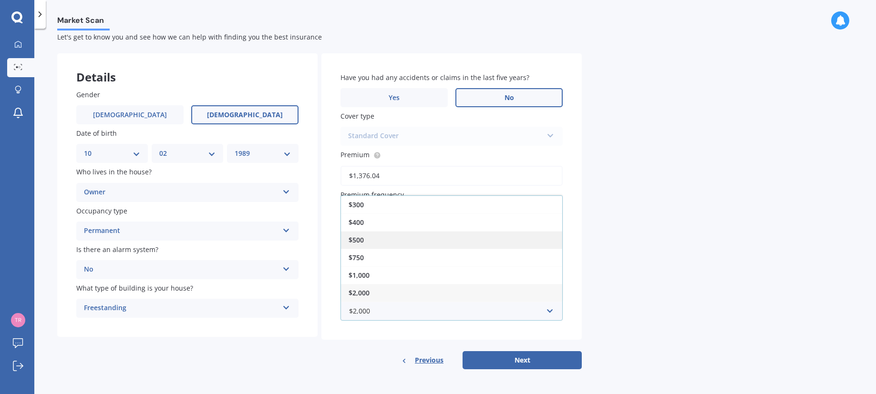
click at [411, 235] on div "$500" at bounding box center [451, 240] width 221 height 18
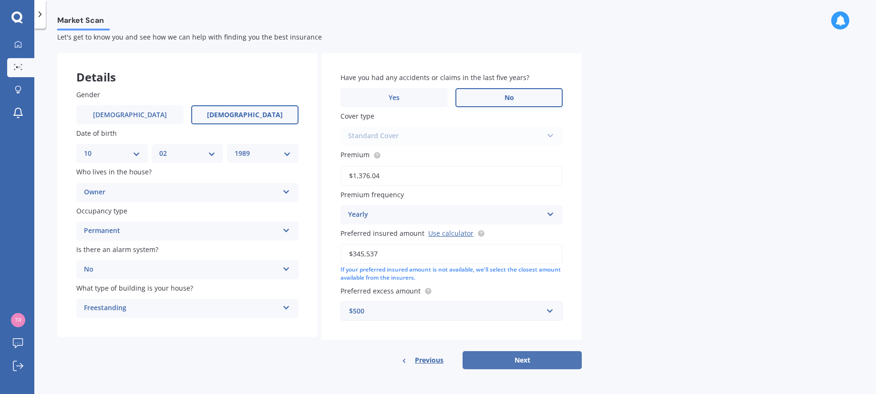
click at [522, 357] on button "Next" at bounding box center [521, 360] width 119 height 18
select select "10"
select select "02"
select select "1989"
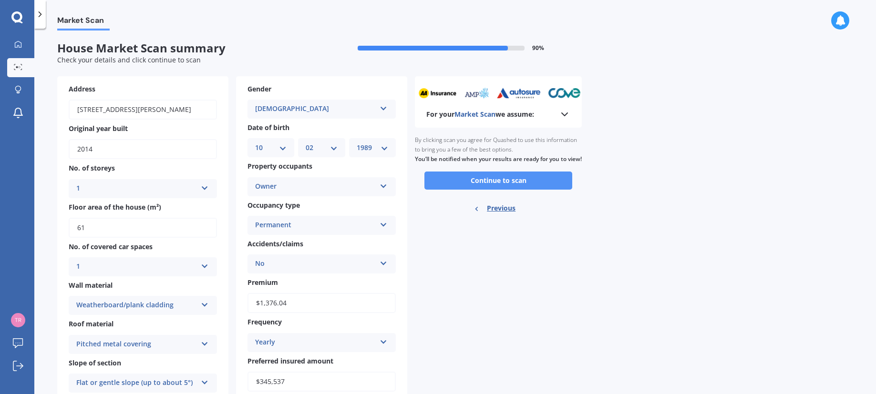
scroll to position [0, 0]
click at [461, 187] on button "Continue to scan" at bounding box center [498, 181] width 148 height 18
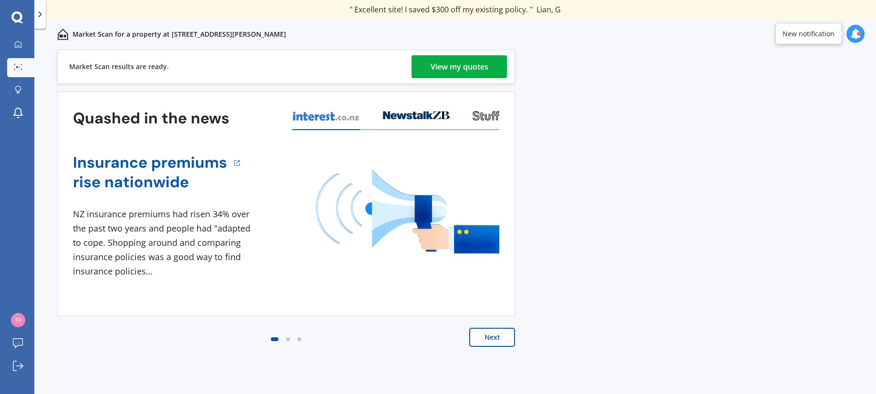
click at [464, 72] on div "View my quotes" at bounding box center [459, 66] width 58 height 23
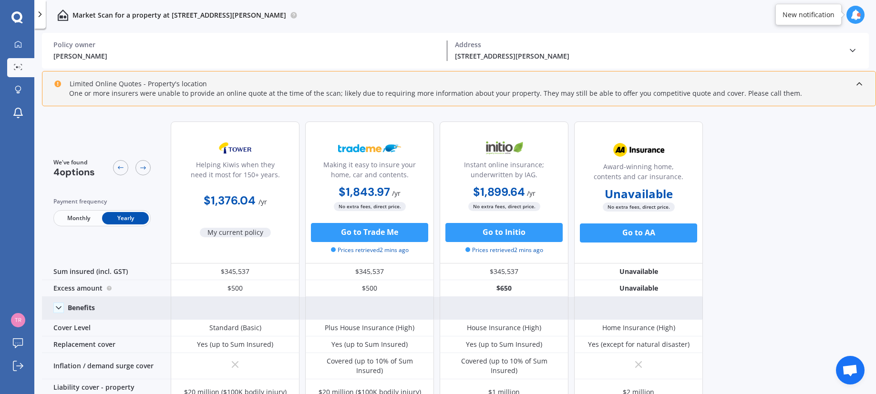
click at [54, 306] on icon at bounding box center [59, 308] width 10 height 10
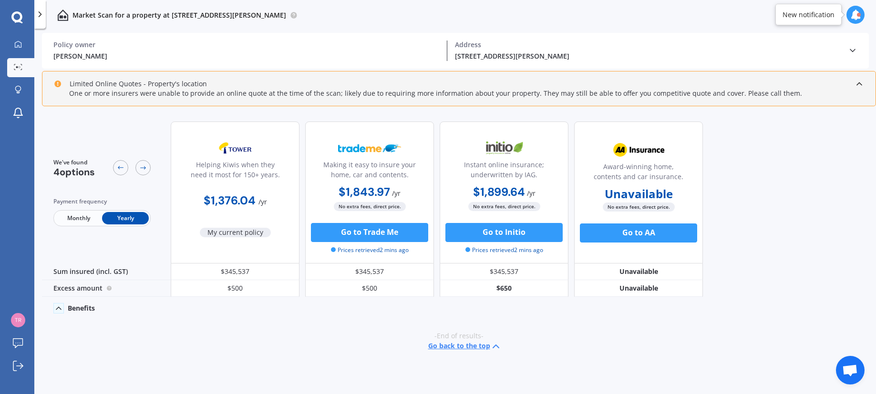
click at [59, 306] on icon at bounding box center [59, 309] width 10 height 10
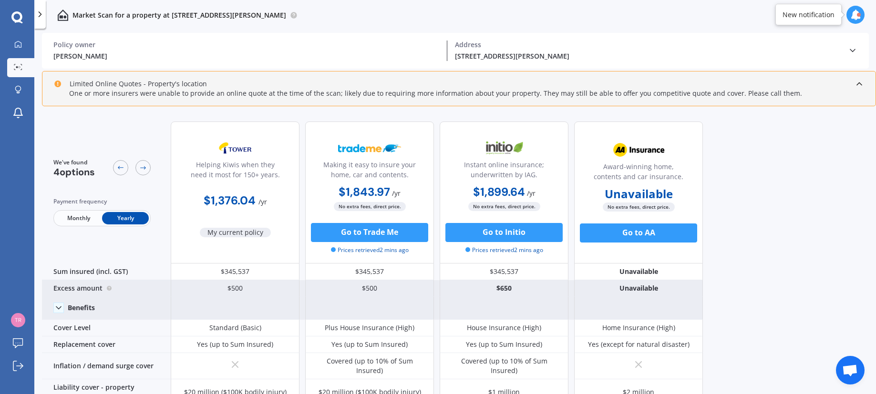
click at [235, 286] on div "$500" at bounding box center [235, 288] width 129 height 17
click at [241, 284] on div "$500" at bounding box center [235, 288] width 129 height 17
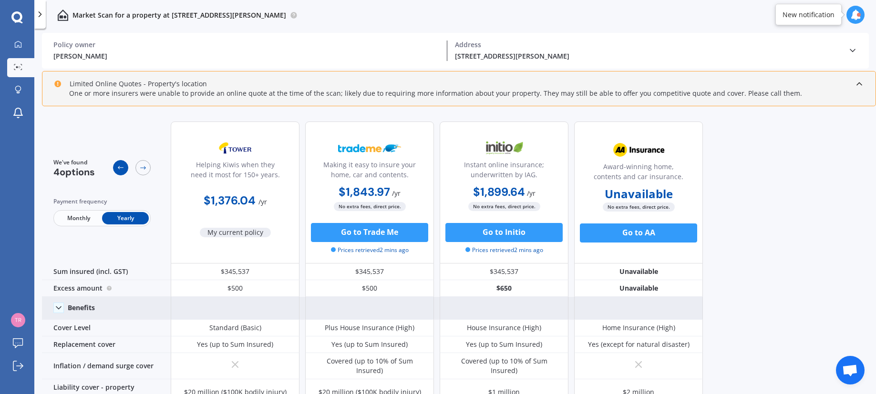
click at [118, 169] on icon at bounding box center [121, 168] width 8 height 8
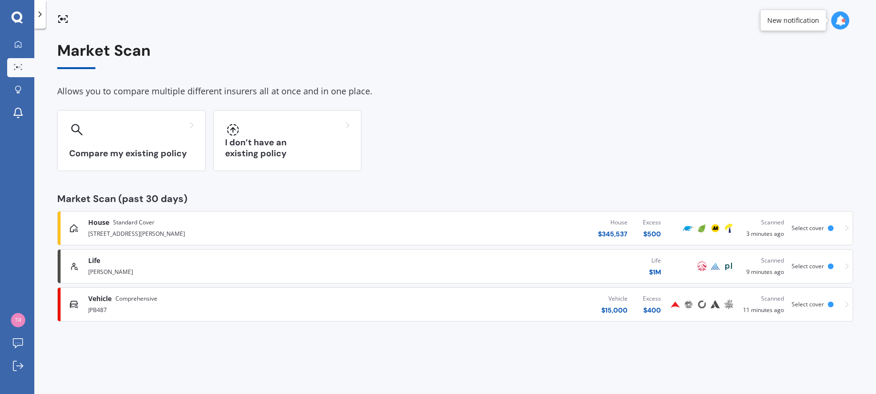
click at [71, 228] on icon at bounding box center [74, 229] width 10 height 10
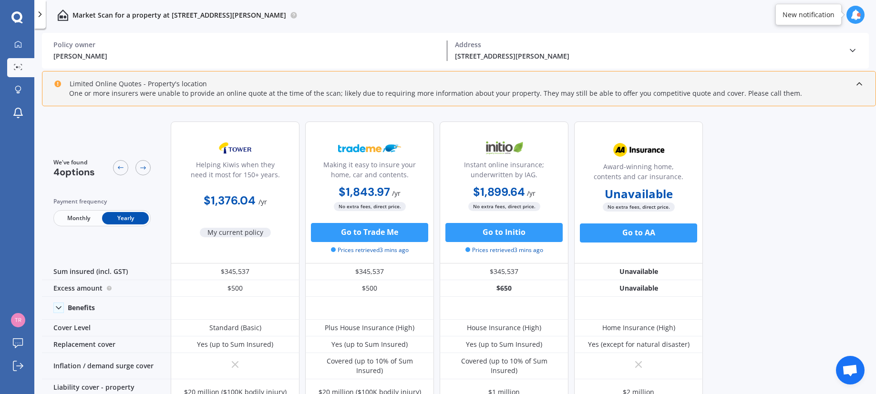
click at [182, 46] on div "Policy owner" at bounding box center [246, 45] width 386 height 9
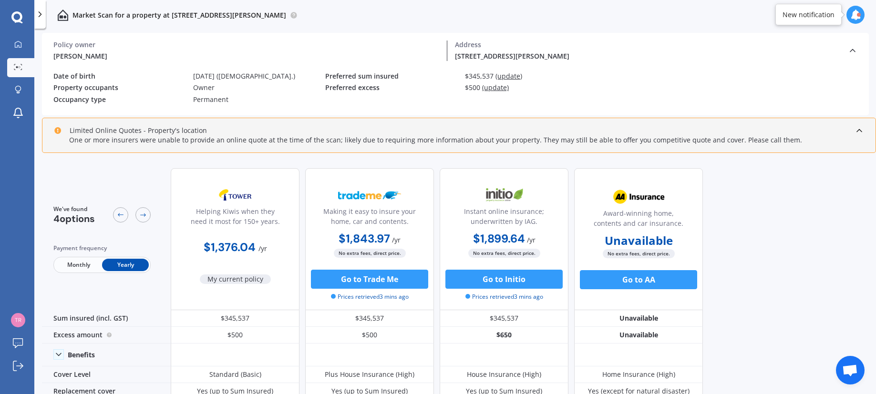
click at [487, 88] on span "(update)" at bounding box center [495, 87] width 27 height 9
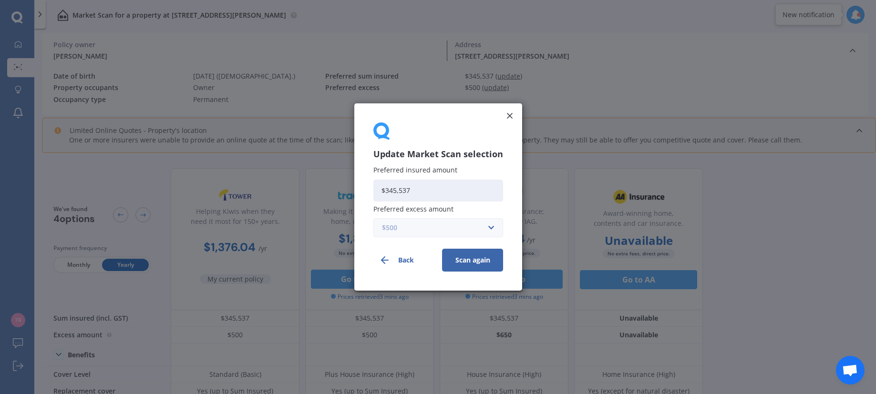
click at [489, 232] on input "text" at bounding box center [434, 228] width 121 height 18
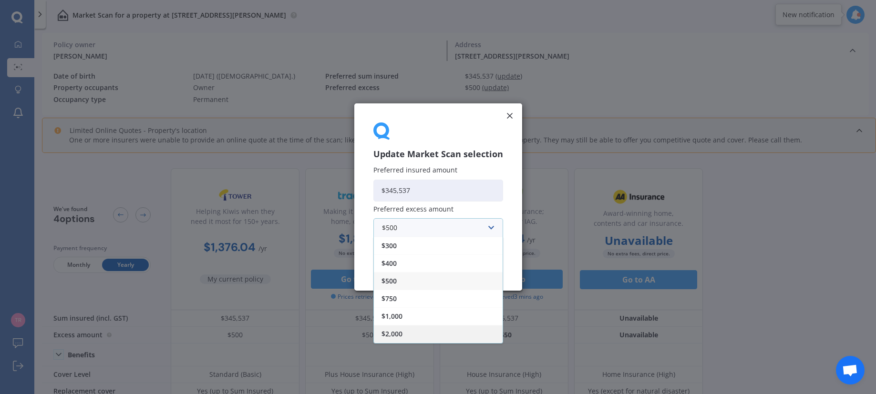
click at [416, 333] on div "$2,000" at bounding box center [438, 334] width 129 height 18
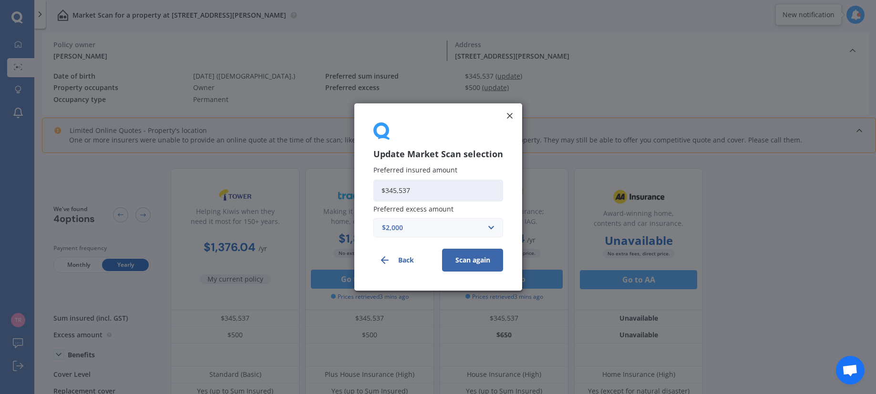
click at [470, 261] on button "Scan again" at bounding box center [472, 260] width 61 height 23
